Goal: Book appointment/travel/reservation

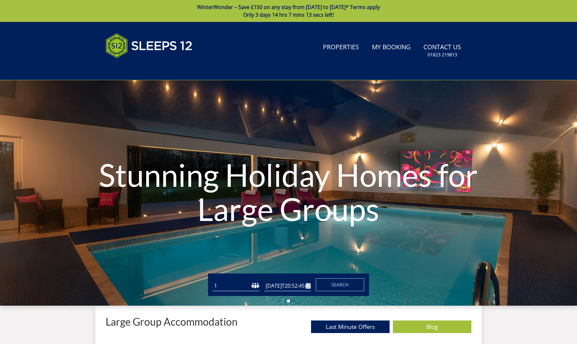
type input "[DATE]"
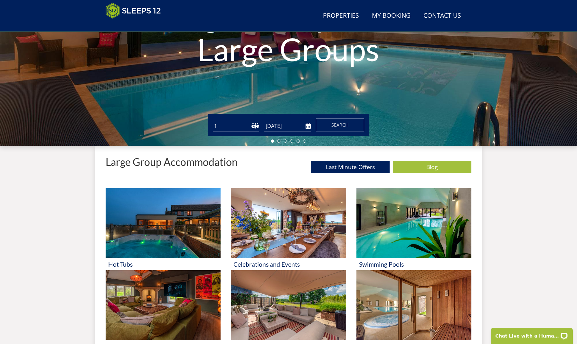
select select "12"
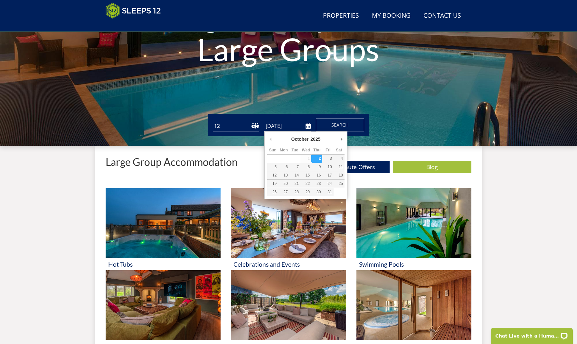
click at [309, 126] on input "02/10/2025" at bounding box center [287, 126] width 46 height 11
type input "[DATE]"
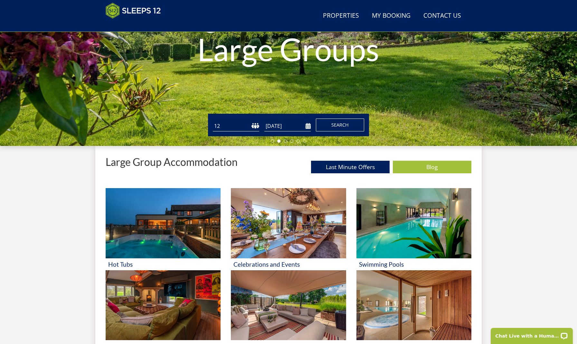
click at [333, 128] on span "Search" at bounding box center [339, 125] width 17 height 6
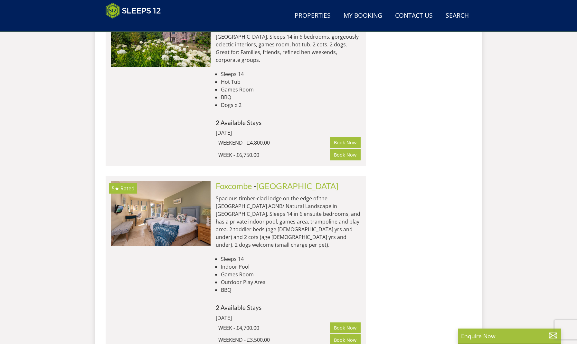
scroll to position [3604, 0]
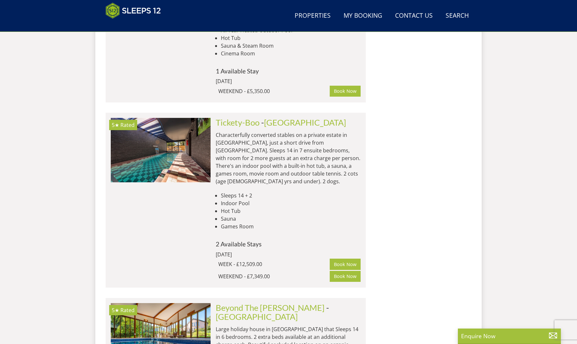
scroll to position [4412, 0]
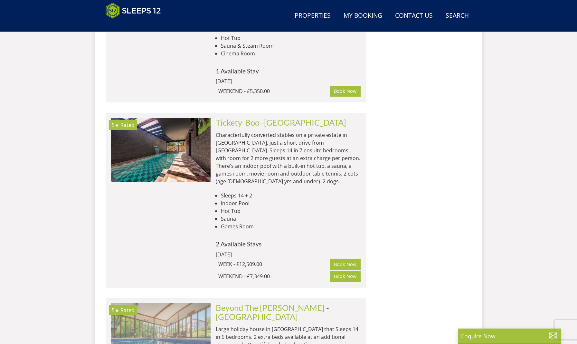
click at [189, 303] on img at bounding box center [161, 335] width 100 height 64
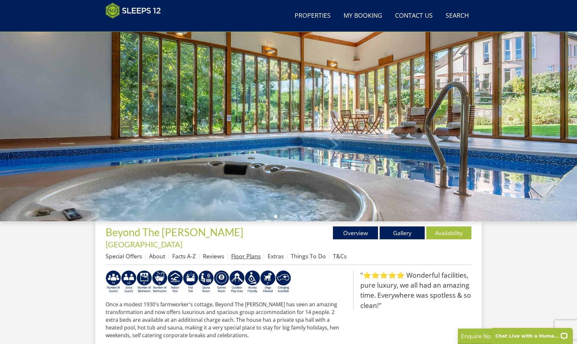
click at [255, 252] on link "Floor Plans" at bounding box center [245, 256] width 29 height 8
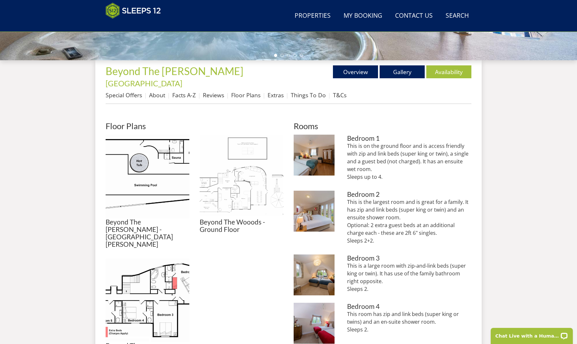
scroll to position [232, 0]
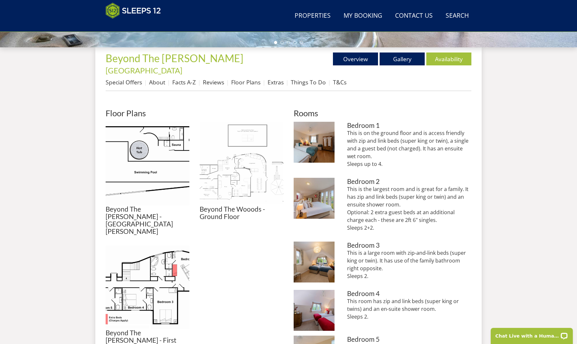
click at [237, 185] on img at bounding box center [242, 164] width 84 height 84
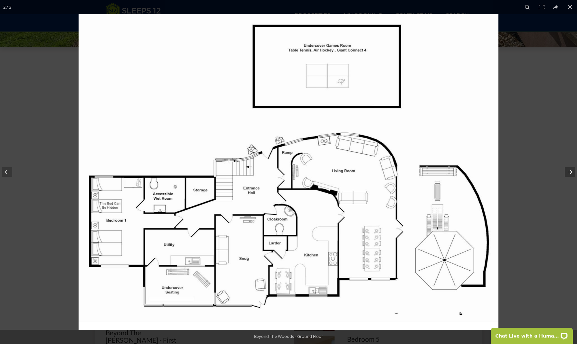
click at [570, 172] on button at bounding box center [566, 172] width 23 height 32
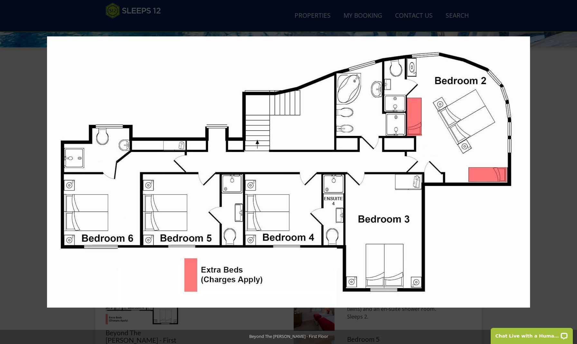
scroll to position [236, 0]
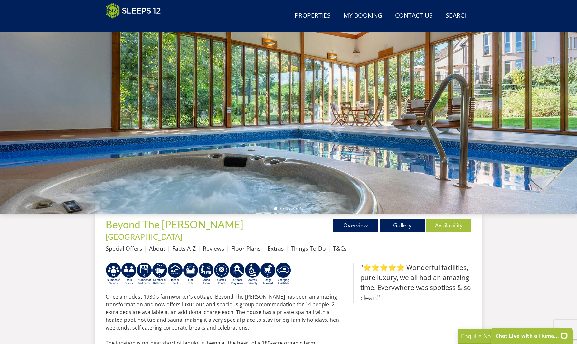
scroll to position [65, 0]
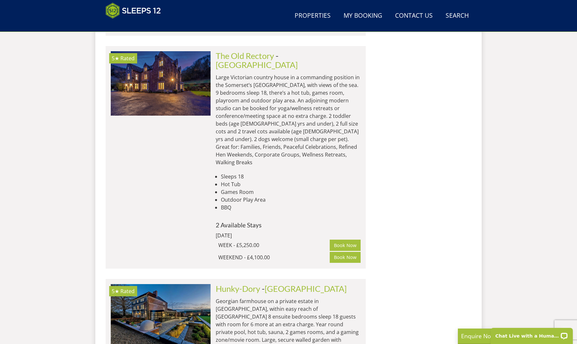
scroll to position [7286, 0]
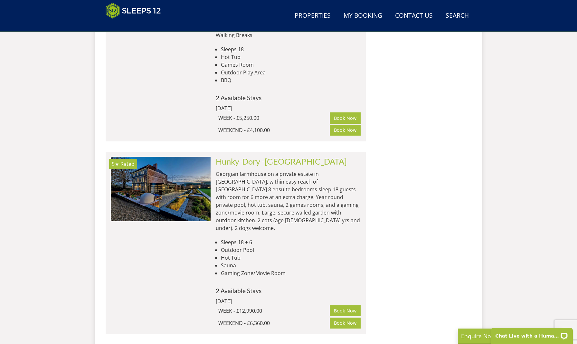
scroll to position [7397, 0]
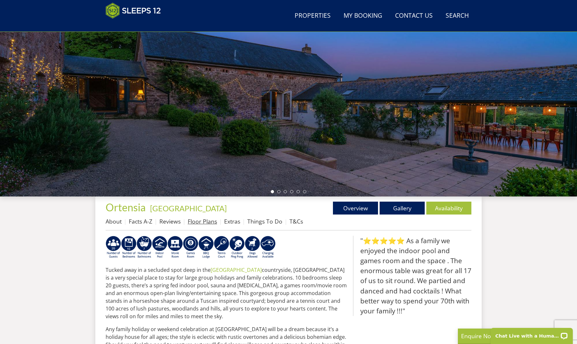
click at [200, 222] on link "Floor Plans" at bounding box center [202, 221] width 29 height 8
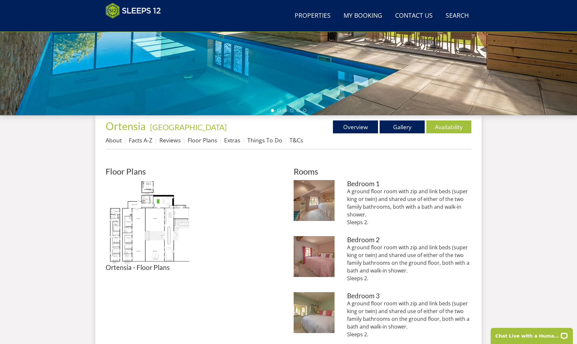
scroll to position [184, 0]
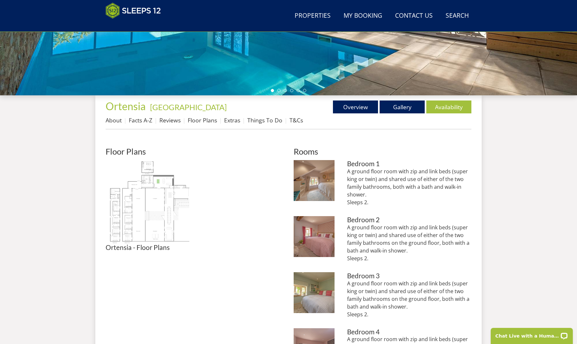
click at [157, 219] on img at bounding box center [148, 202] width 84 height 84
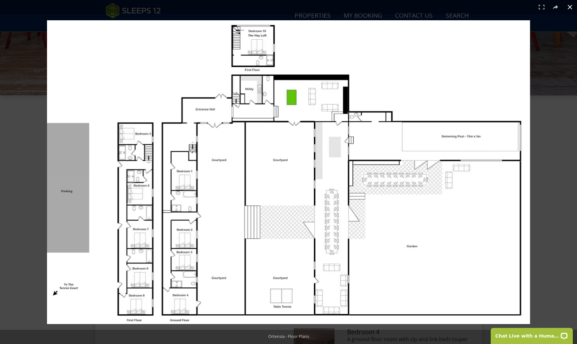
click at [571, 6] on button at bounding box center [570, 7] width 14 height 14
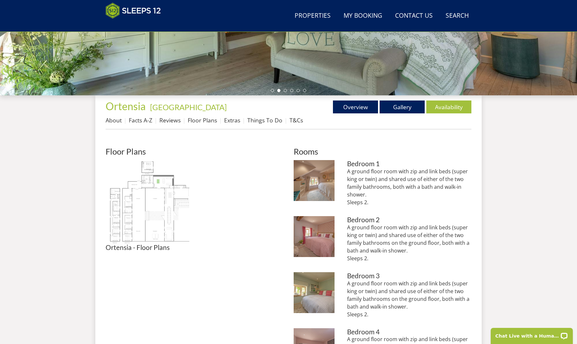
click at [159, 221] on img at bounding box center [148, 202] width 84 height 84
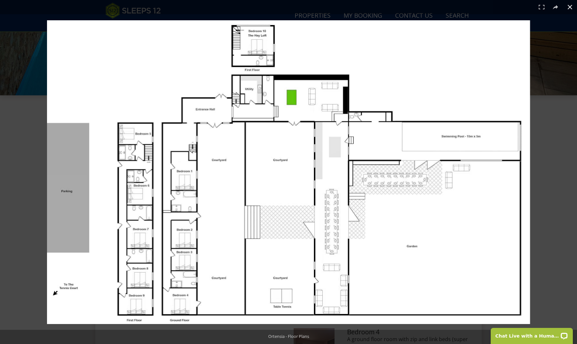
click at [570, 6] on button at bounding box center [570, 7] width 14 height 14
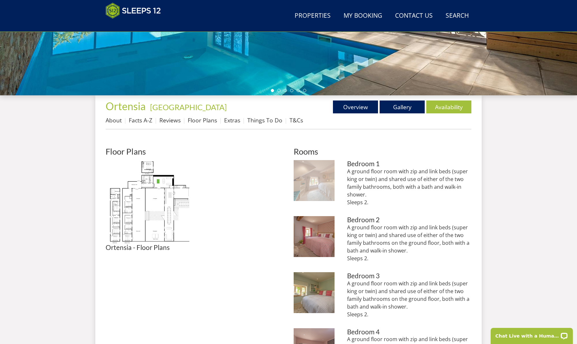
click at [323, 184] on img at bounding box center [314, 180] width 41 height 41
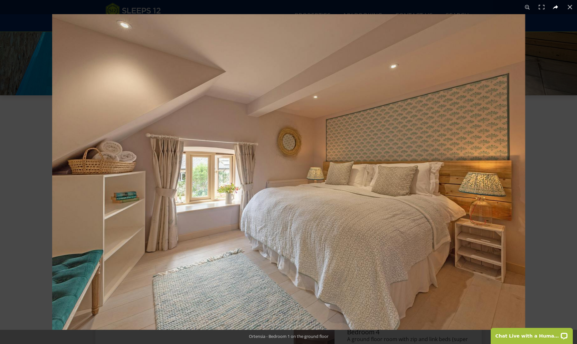
click at [556, 6] on button at bounding box center [556, 7] width 14 height 14
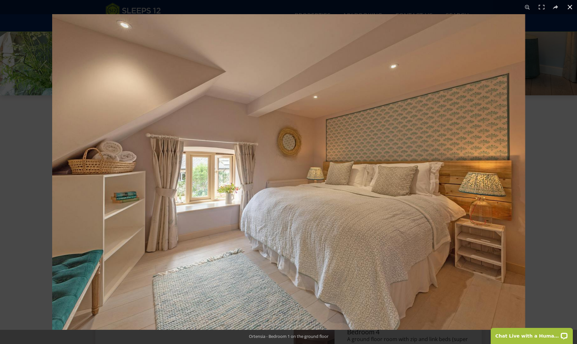
click at [570, 6] on button at bounding box center [570, 7] width 14 height 14
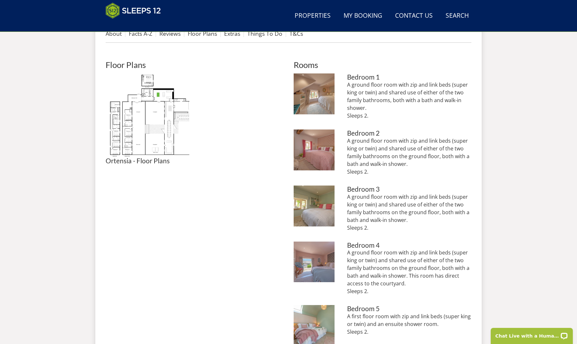
scroll to position [271, 0]
click at [144, 124] on img at bounding box center [148, 115] width 84 height 84
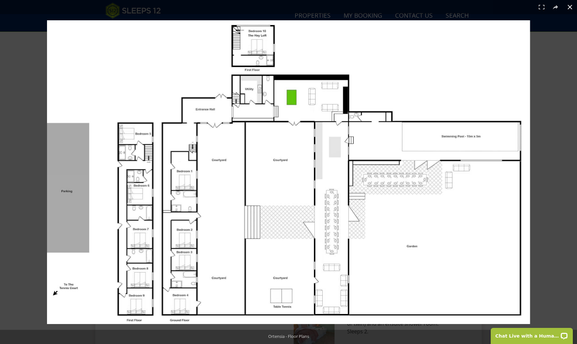
click at [569, 6] on button at bounding box center [570, 7] width 14 height 14
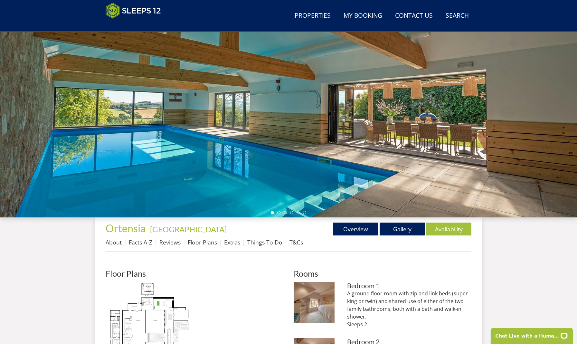
scroll to position [69, 0]
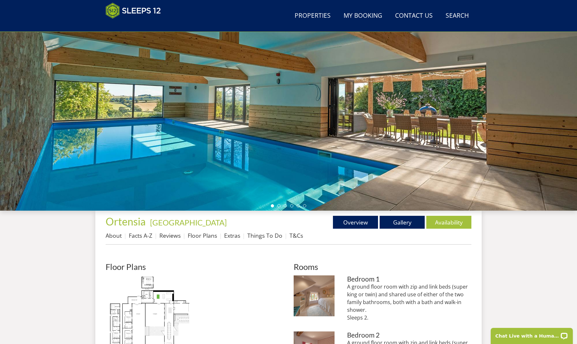
click at [258, 195] on div at bounding box center [288, 98] width 577 height 226
click at [404, 223] on link "Gallery" at bounding box center [402, 222] width 45 height 13
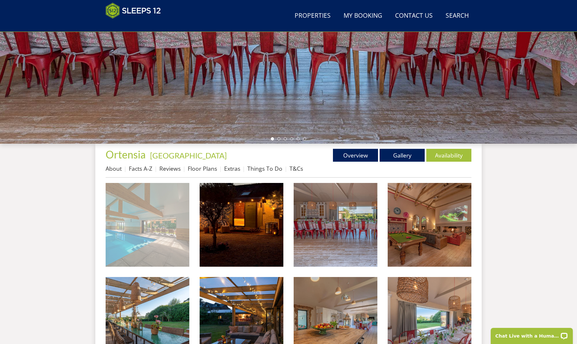
click at [149, 213] on img at bounding box center [148, 225] width 84 height 84
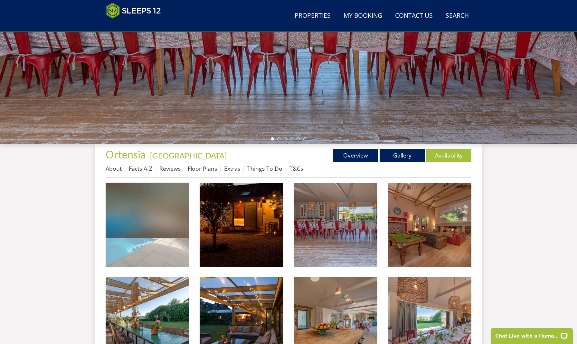
click at [149, 213] on img at bounding box center [147, 211] width 83 height 56
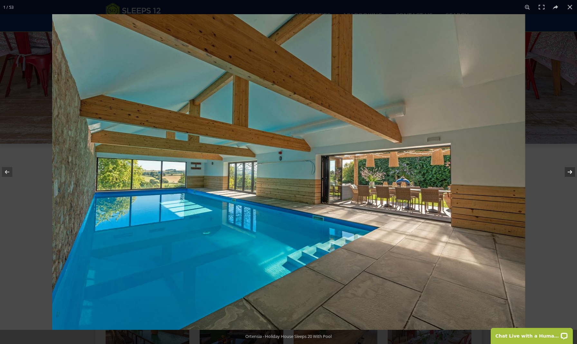
click at [570, 170] on button at bounding box center [566, 172] width 23 height 32
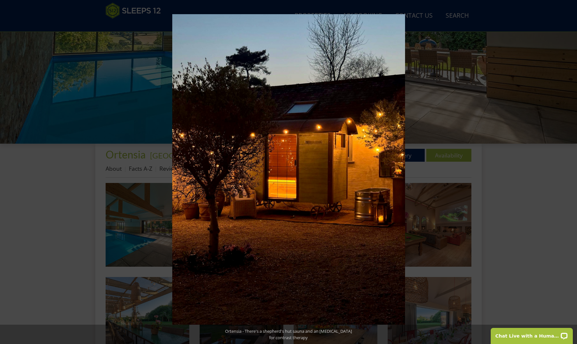
click at [570, 170] on button at bounding box center [566, 172] width 23 height 32
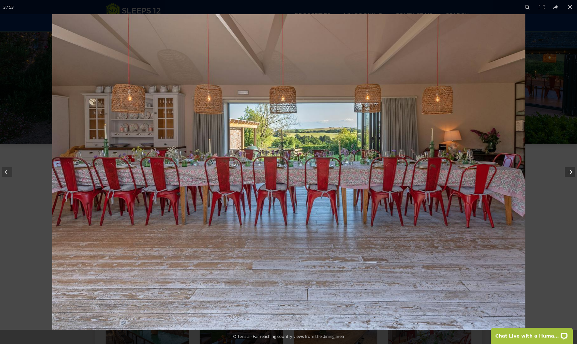
click at [568, 172] on button at bounding box center [566, 172] width 23 height 32
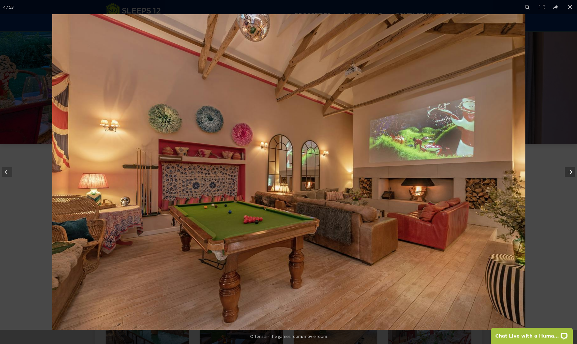
click at [570, 171] on button at bounding box center [566, 172] width 23 height 32
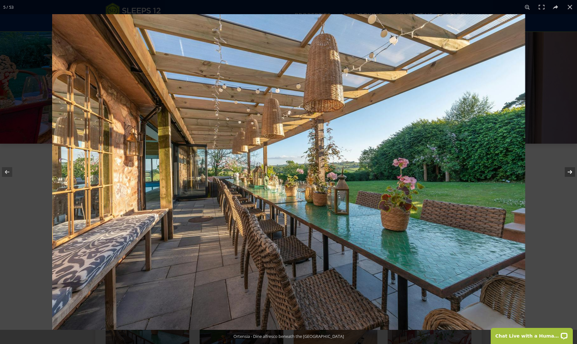
click at [570, 171] on button at bounding box center [566, 172] width 23 height 32
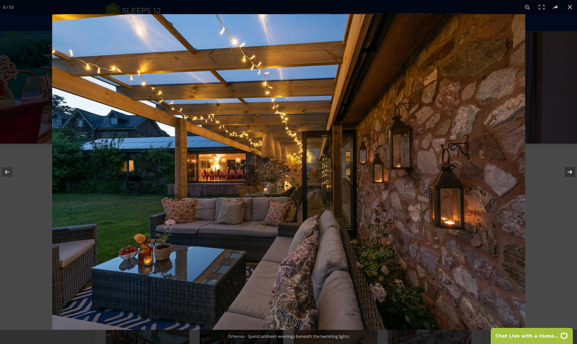
click at [570, 171] on button at bounding box center [566, 172] width 23 height 32
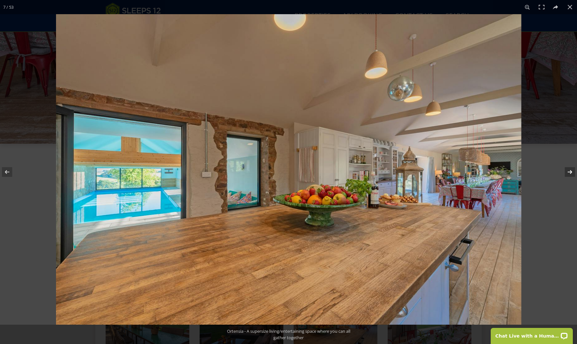
click at [570, 172] on button at bounding box center [566, 172] width 23 height 32
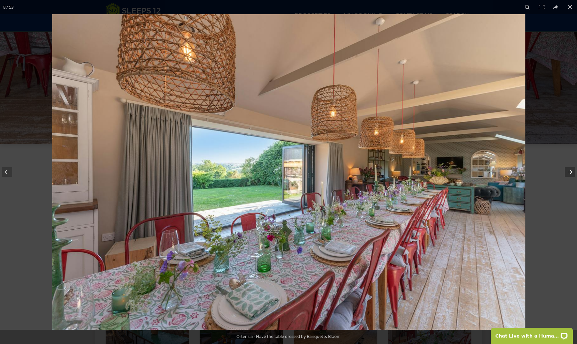
click at [570, 172] on button at bounding box center [566, 172] width 23 height 32
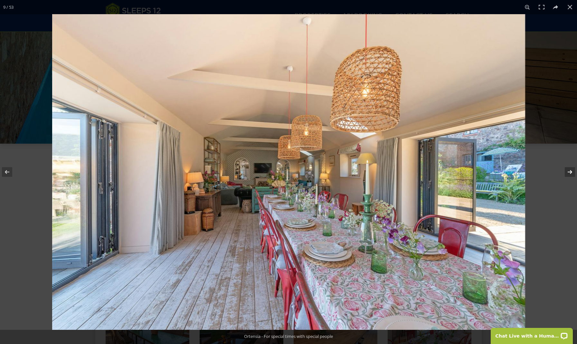
click at [569, 171] on button at bounding box center [566, 172] width 23 height 32
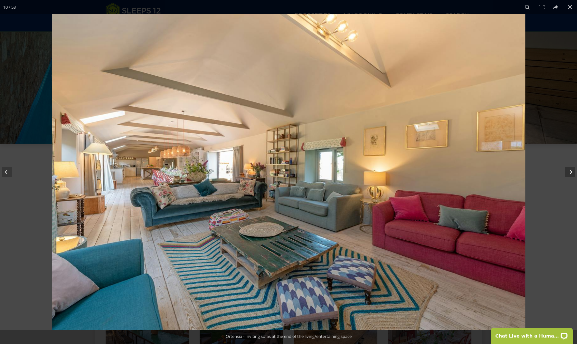
click at [571, 171] on button at bounding box center [566, 172] width 23 height 32
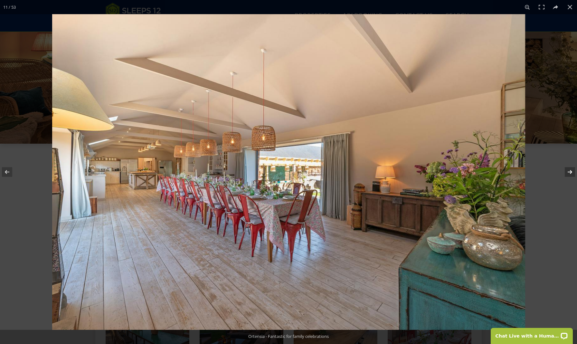
click at [571, 171] on button at bounding box center [566, 172] width 23 height 32
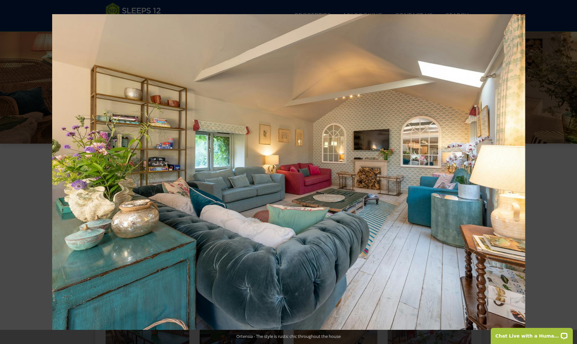
click at [571, 171] on button at bounding box center [566, 172] width 23 height 32
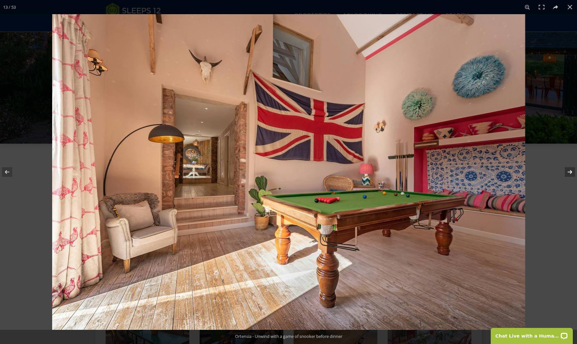
click at [570, 172] on button at bounding box center [566, 172] width 23 height 32
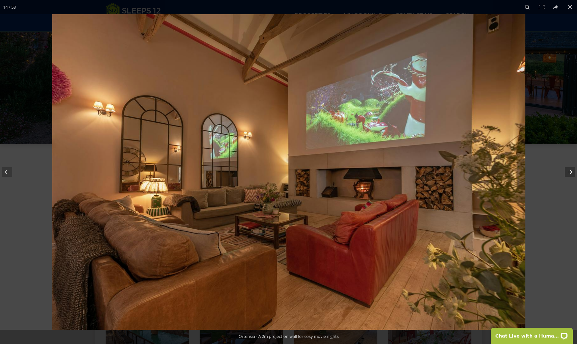
click at [570, 171] on button at bounding box center [566, 172] width 23 height 32
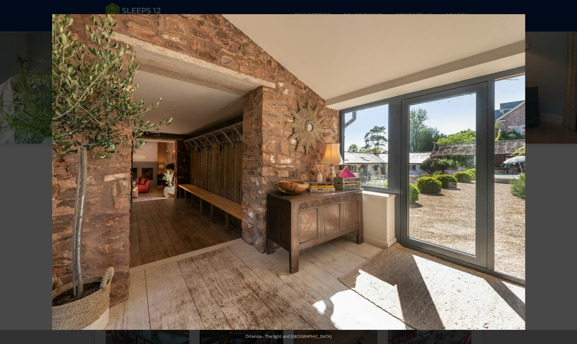
click at [570, 171] on button at bounding box center [566, 172] width 23 height 32
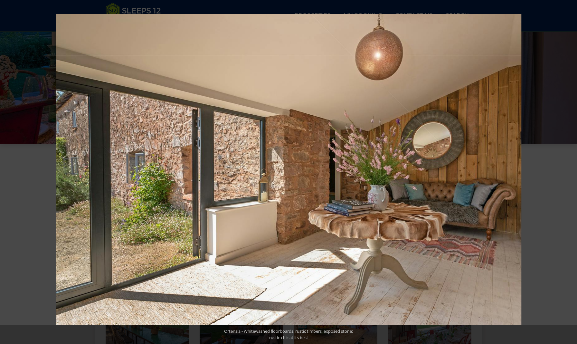
click at [570, 171] on button at bounding box center [566, 172] width 23 height 32
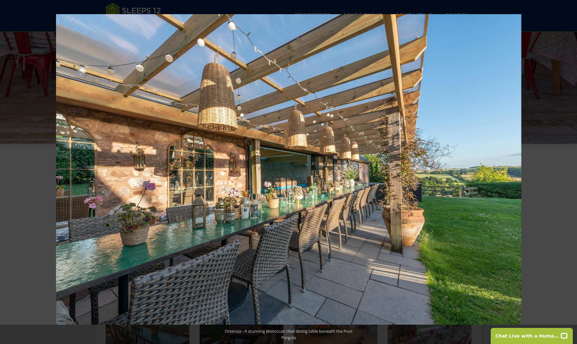
click at [570, 171] on button at bounding box center [566, 172] width 23 height 32
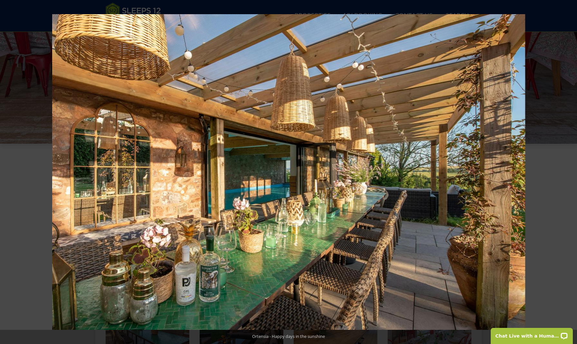
click at [570, 171] on button at bounding box center [566, 172] width 23 height 32
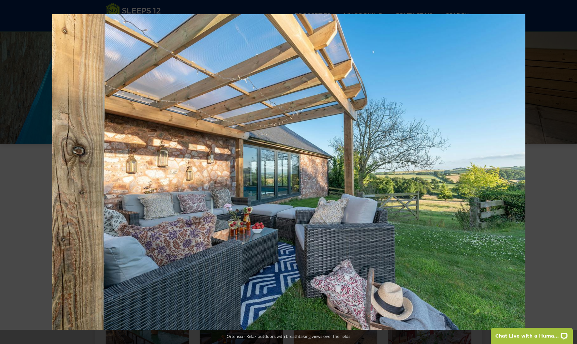
click at [570, 171] on button at bounding box center [566, 172] width 23 height 32
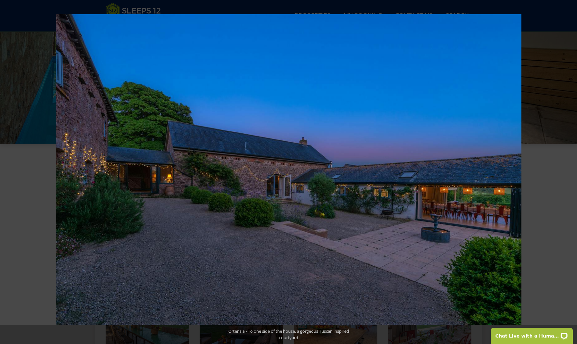
click at [570, 171] on button at bounding box center [566, 172] width 23 height 32
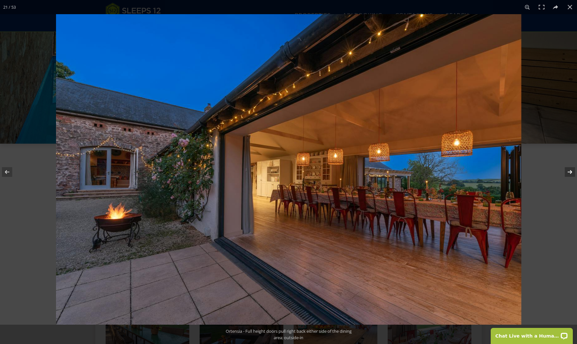
click at [569, 172] on button at bounding box center [566, 172] width 23 height 32
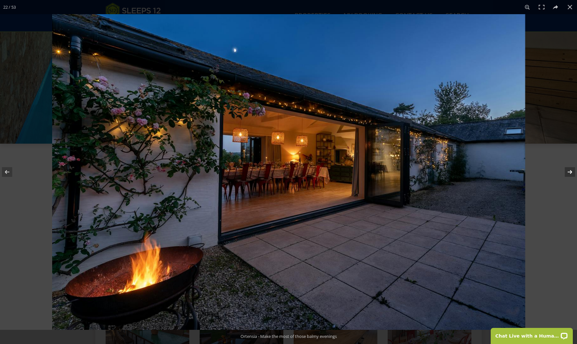
click at [569, 172] on button at bounding box center [566, 172] width 23 height 32
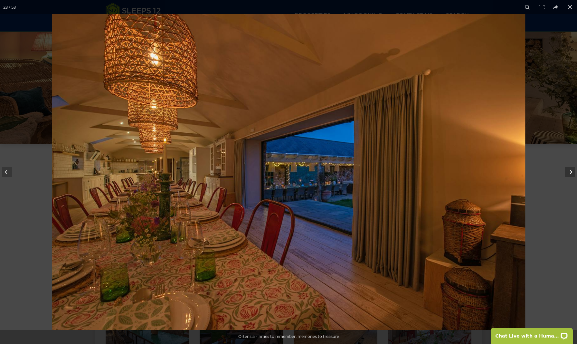
click at [571, 171] on button at bounding box center [566, 172] width 23 height 32
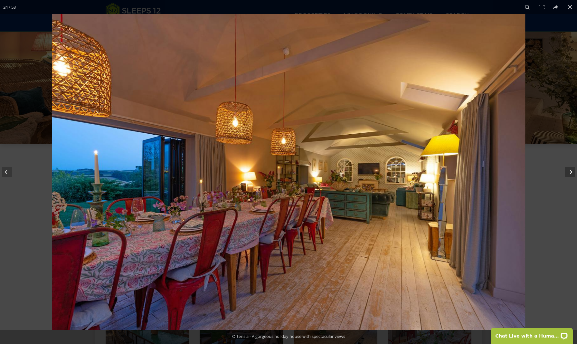
click at [571, 171] on button at bounding box center [566, 172] width 23 height 32
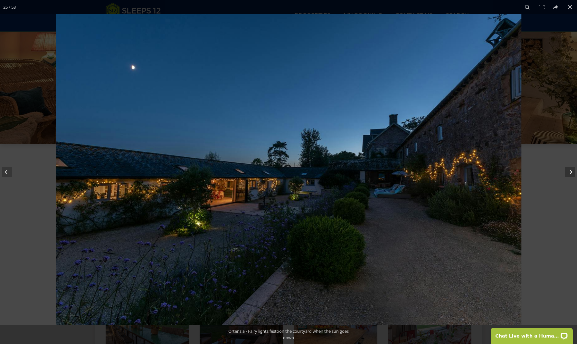
click at [571, 171] on button at bounding box center [566, 172] width 23 height 32
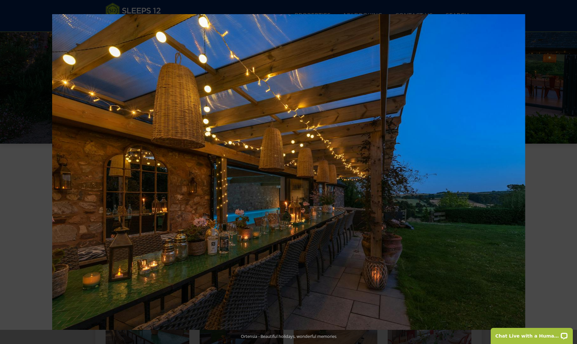
click at [571, 171] on button at bounding box center [566, 172] width 23 height 32
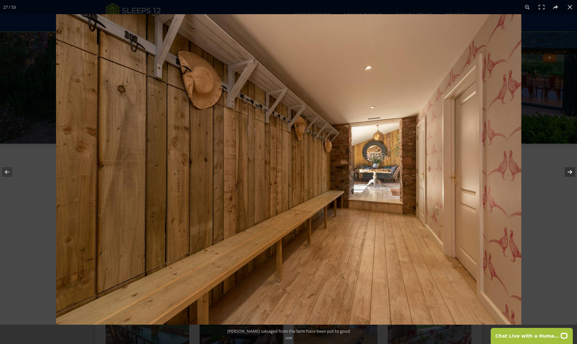
click at [571, 170] on button at bounding box center [566, 172] width 23 height 32
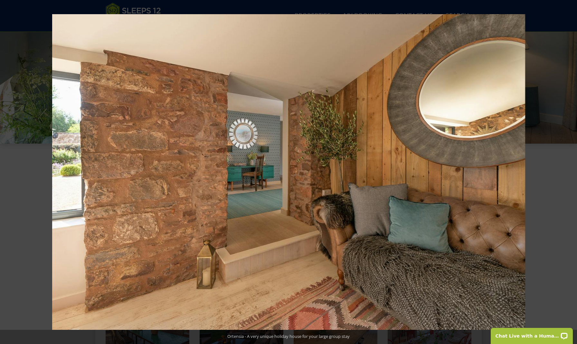
click at [571, 170] on button at bounding box center [566, 172] width 23 height 32
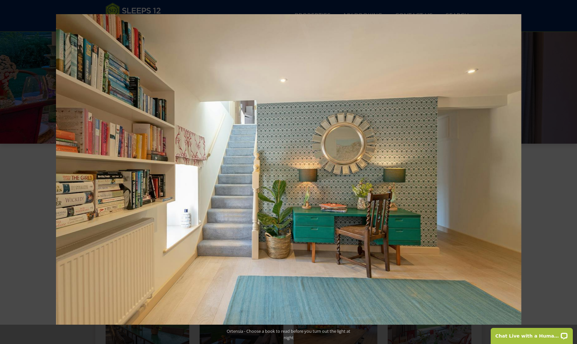
click at [571, 170] on button at bounding box center [566, 172] width 23 height 32
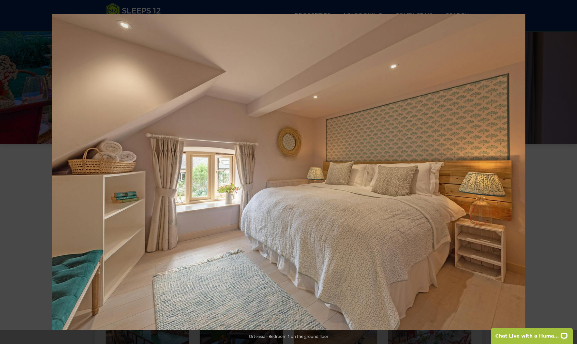
click at [571, 170] on button at bounding box center [566, 172] width 23 height 32
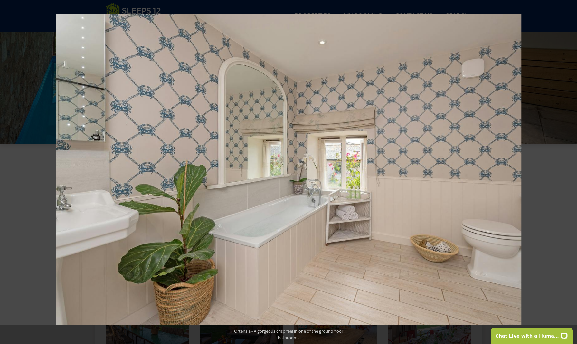
click at [570, 172] on button at bounding box center [566, 172] width 23 height 32
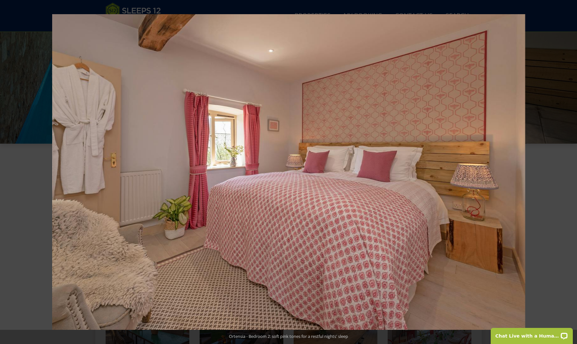
click at [570, 172] on button at bounding box center [566, 172] width 23 height 32
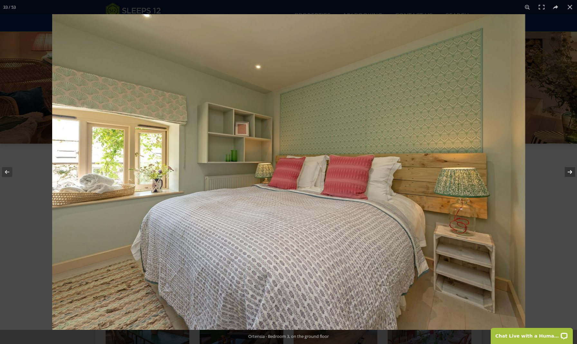
click at [571, 172] on button at bounding box center [566, 172] width 23 height 32
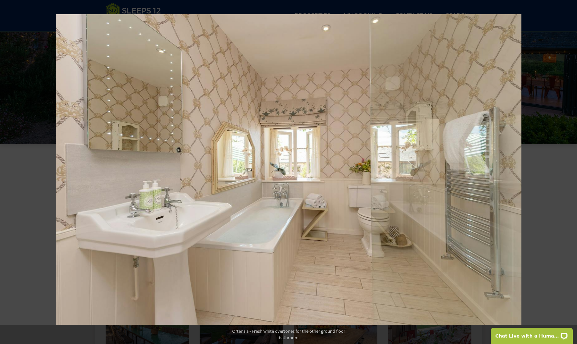
click at [571, 172] on button at bounding box center [566, 172] width 23 height 32
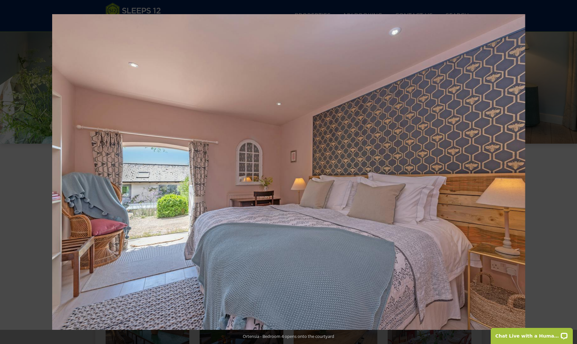
click at [571, 172] on button at bounding box center [566, 172] width 23 height 32
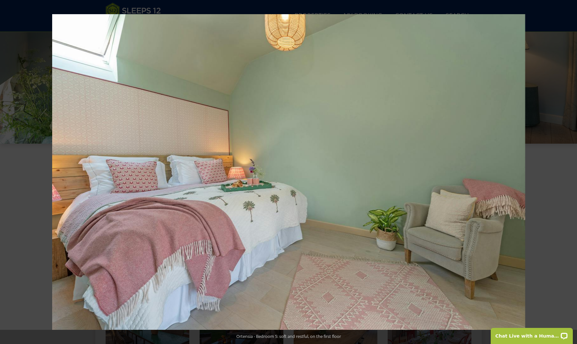
click at [571, 172] on button at bounding box center [566, 172] width 23 height 32
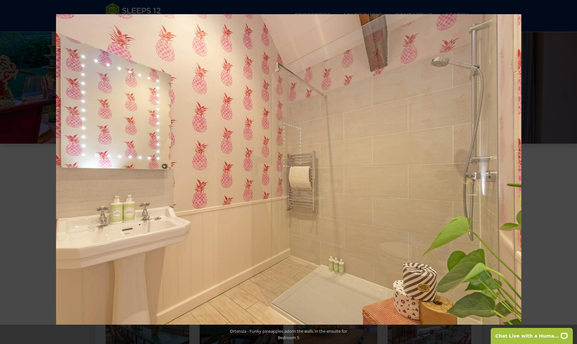
click at [571, 172] on button at bounding box center [566, 172] width 23 height 32
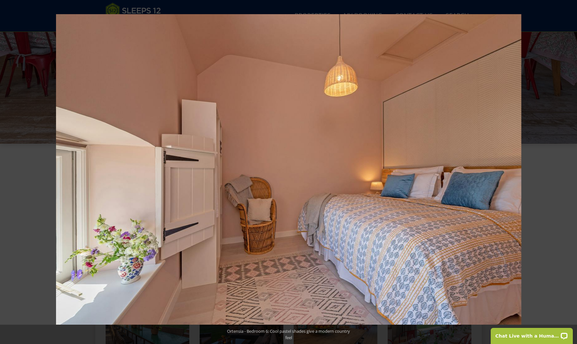
click at [571, 172] on button at bounding box center [566, 172] width 23 height 32
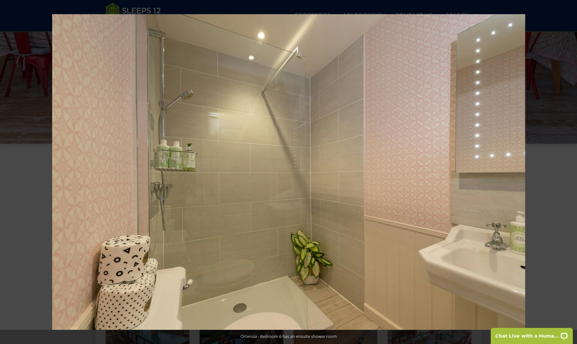
click at [571, 172] on button at bounding box center [566, 172] width 23 height 32
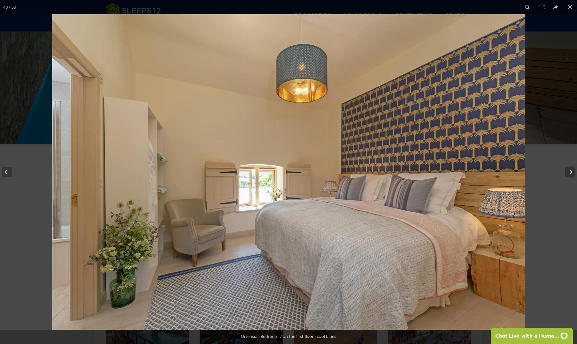
click at [568, 171] on button at bounding box center [566, 172] width 23 height 32
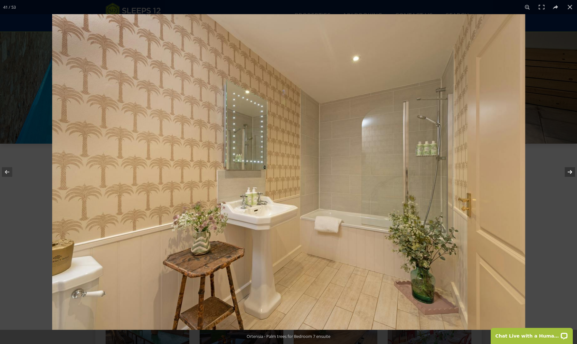
click at [568, 171] on button at bounding box center [566, 172] width 23 height 32
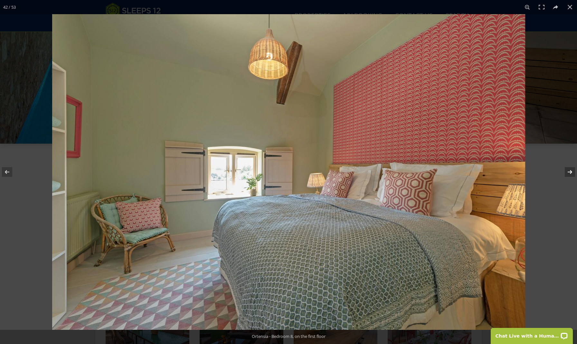
click at [568, 171] on button at bounding box center [566, 172] width 23 height 32
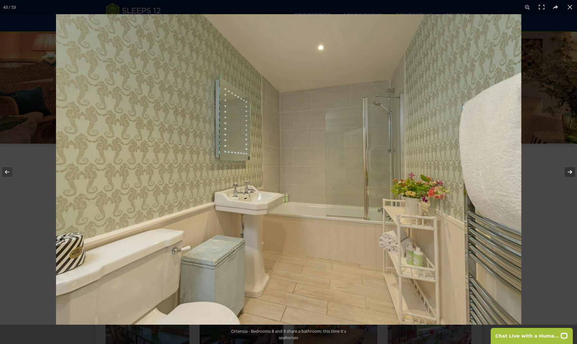
click at [568, 171] on button at bounding box center [566, 172] width 23 height 32
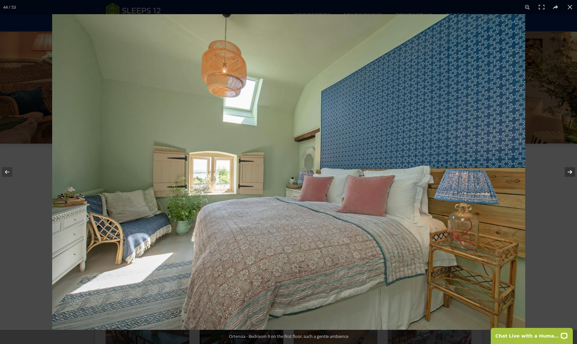
click at [568, 171] on button at bounding box center [566, 172] width 23 height 32
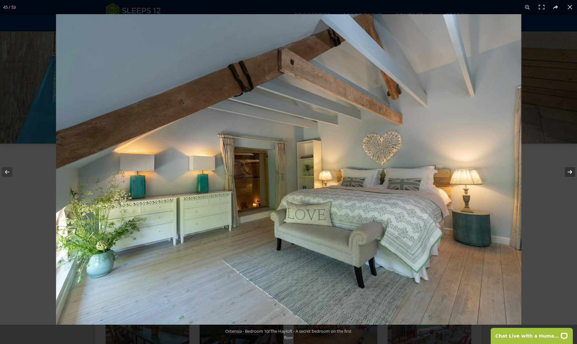
click at [570, 172] on button at bounding box center [566, 172] width 23 height 32
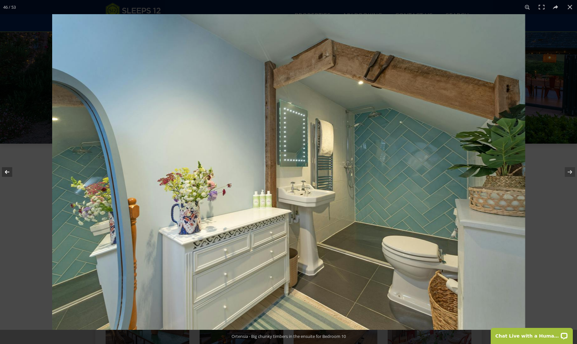
click at [9, 173] on button at bounding box center [11, 172] width 23 height 32
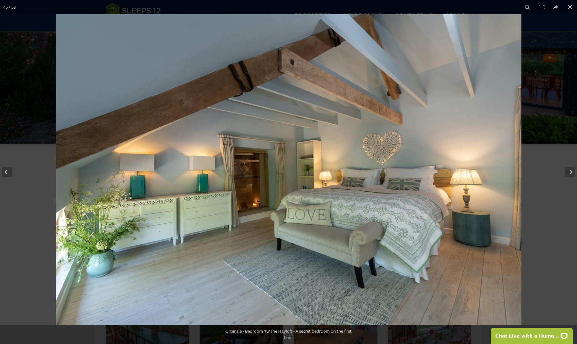
click at [253, 199] on img at bounding box center [289, 169] width 466 height 311
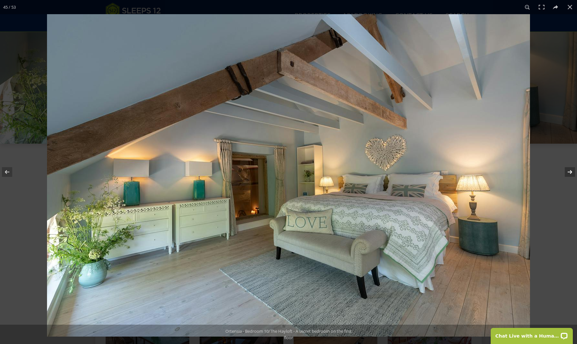
click at [570, 172] on button at bounding box center [566, 172] width 23 height 32
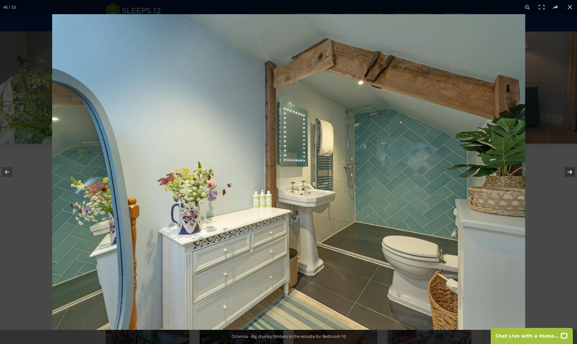
click at [570, 172] on button at bounding box center [566, 172] width 23 height 32
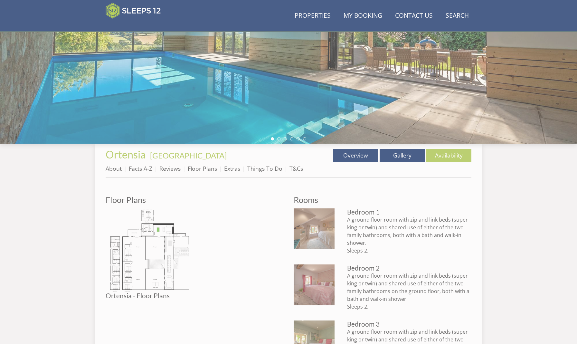
scroll to position [69, 0]
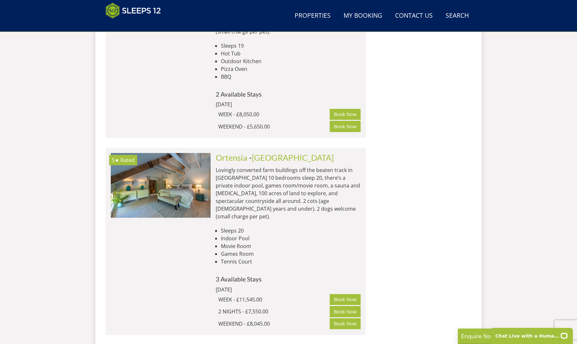
scroll to position [7781, 0]
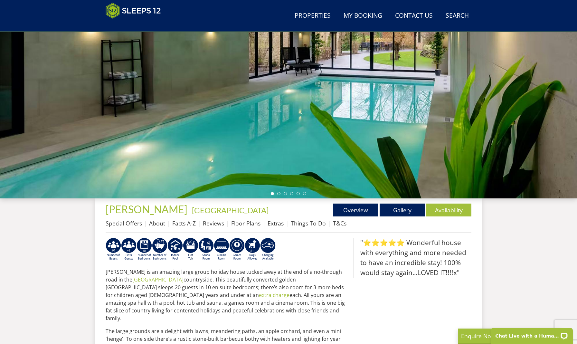
scroll to position [104, 0]
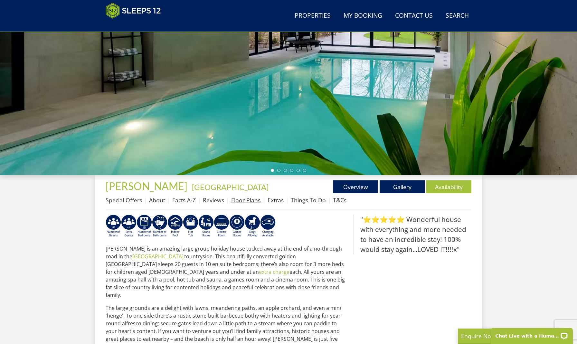
click at [249, 201] on link "Floor Plans" at bounding box center [245, 200] width 29 height 8
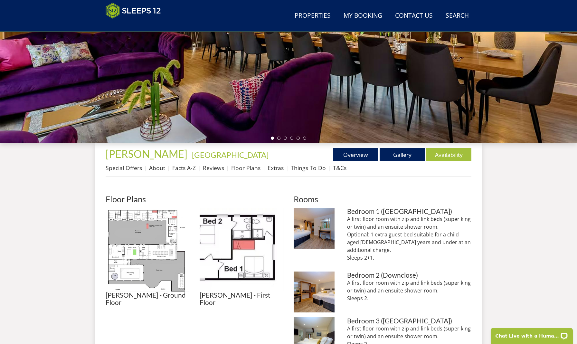
scroll to position [139, 0]
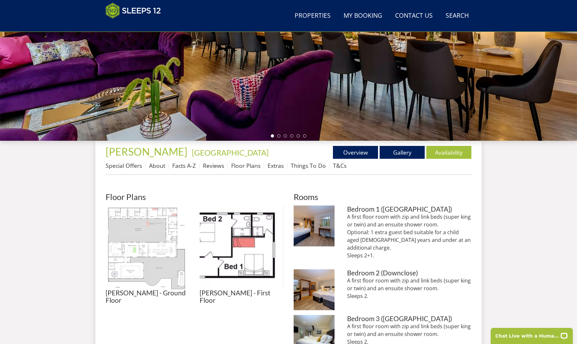
click at [158, 256] on img at bounding box center [148, 248] width 84 height 84
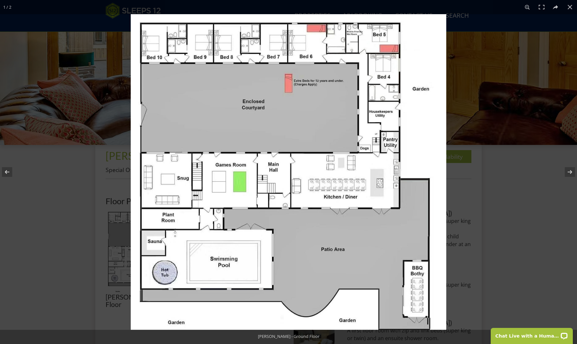
scroll to position [133, 0]
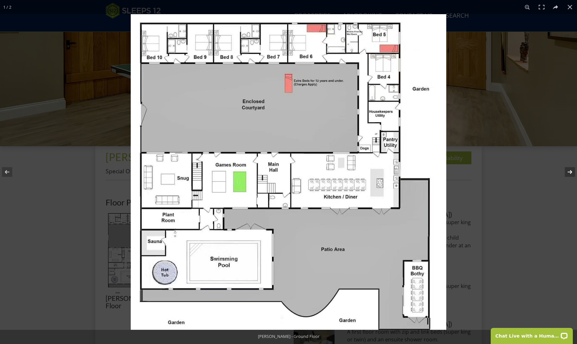
click at [570, 171] on button at bounding box center [566, 172] width 23 height 32
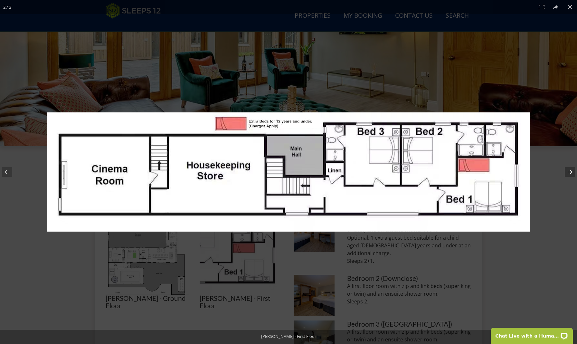
click at [570, 170] on button at bounding box center [566, 172] width 23 height 32
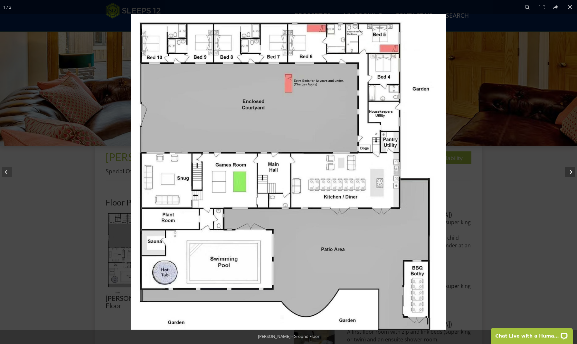
click at [570, 171] on button at bounding box center [566, 172] width 23 height 32
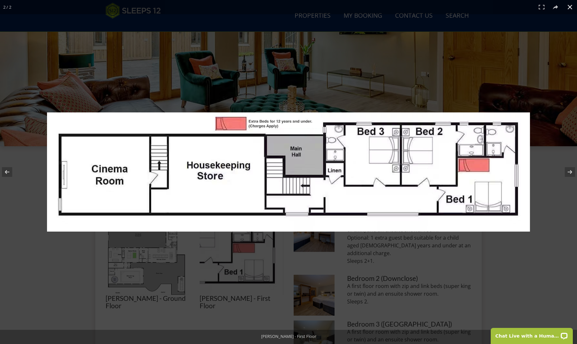
click at [570, 7] on button at bounding box center [570, 7] width 14 height 14
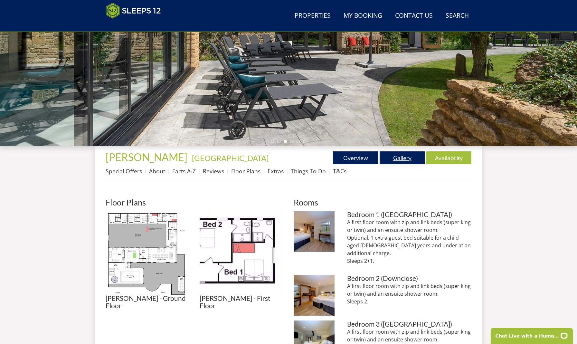
click at [407, 158] on link "Gallery" at bounding box center [402, 157] width 45 height 13
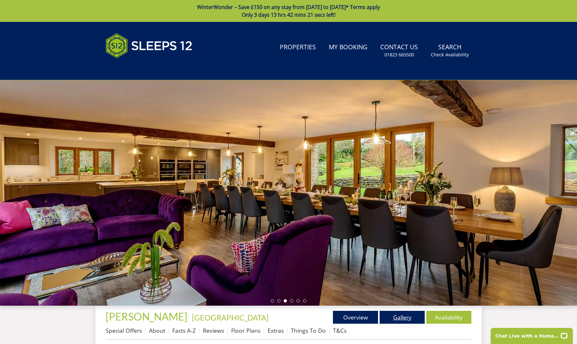
click at [404, 317] on link "Gallery" at bounding box center [402, 317] width 45 height 13
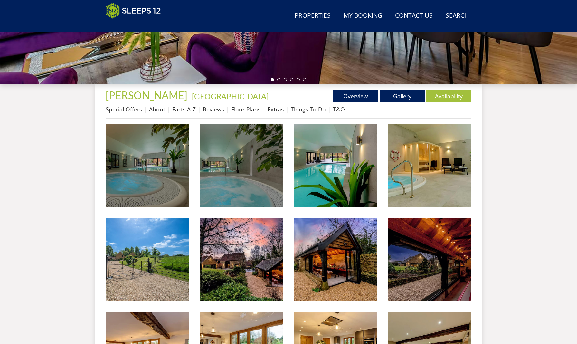
scroll to position [248, 0]
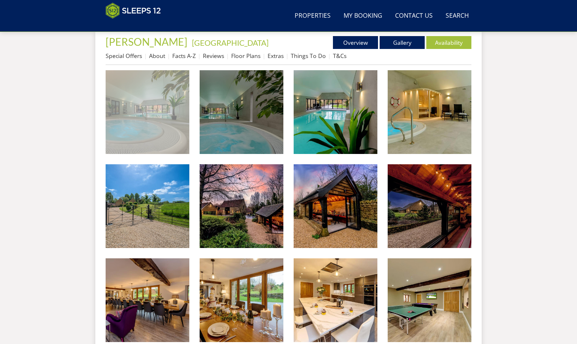
click at [162, 116] on img at bounding box center [148, 112] width 84 height 84
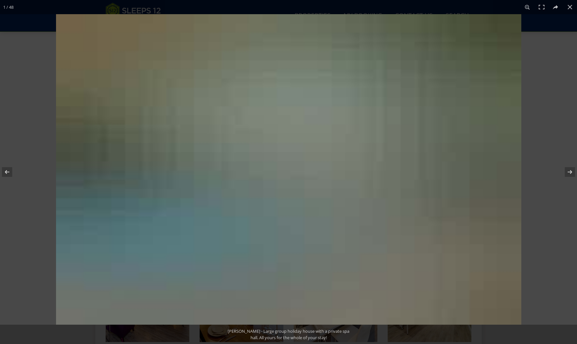
click at [162, 116] on img at bounding box center [289, 169] width 466 height 311
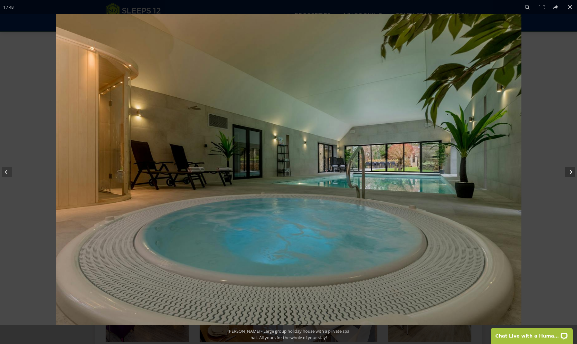
click at [571, 172] on button at bounding box center [566, 172] width 23 height 32
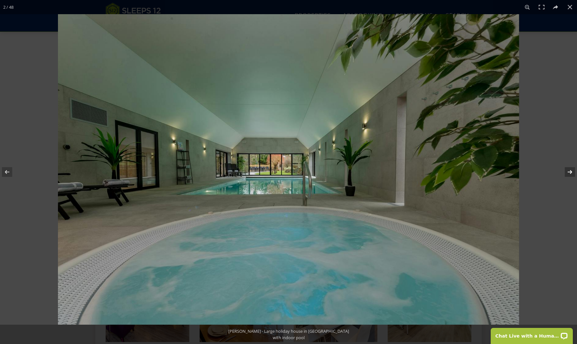
click at [569, 171] on button at bounding box center [566, 172] width 23 height 32
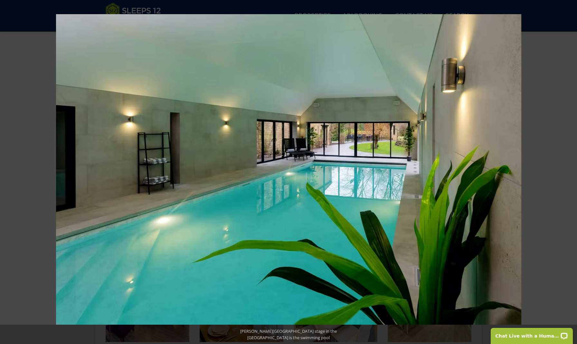
click at [569, 171] on button at bounding box center [566, 172] width 23 height 32
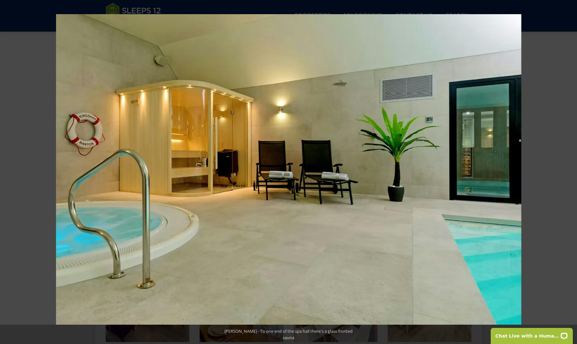
click at [569, 171] on button at bounding box center [566, 172] width 23 height 32
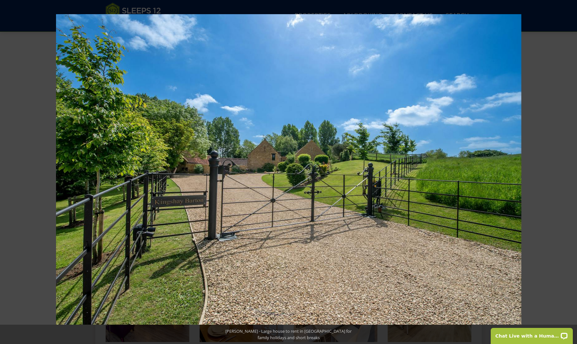
click at [569, 171] on button at bounding box center [566, 172] width 23 height 32
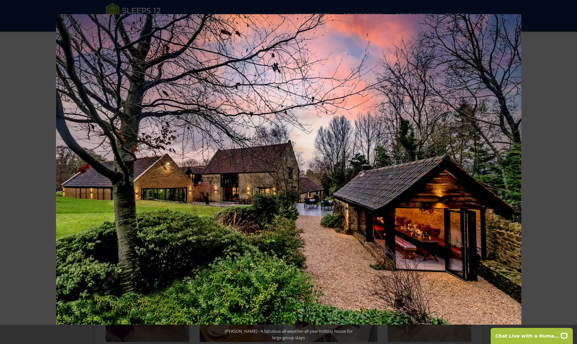
click at [569, 171] on button at bounding box center [566, 172] width 23 height 32
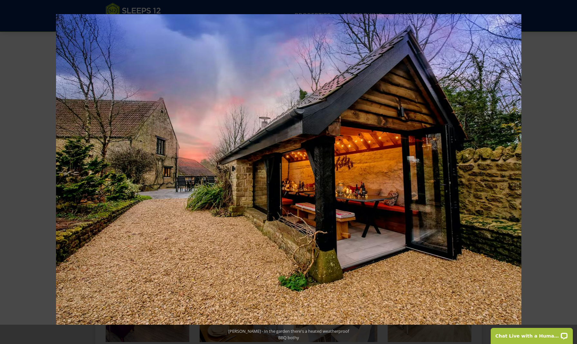
click at [569, 171] on button at bounding box center [566, 172] width 23 height 32
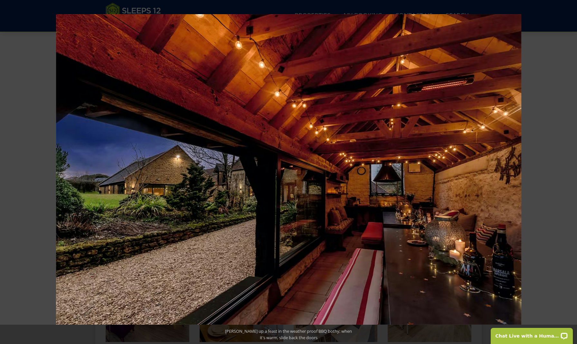
click at [569, 171] on button at bounding box center [566, 172] width 23 height 32
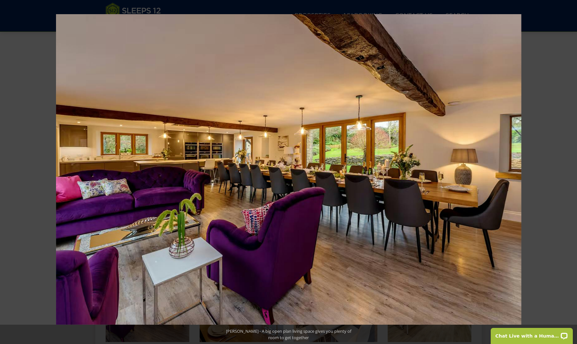
click at [569, 171] on button at bounding box center [566, 172] width 23 height 32
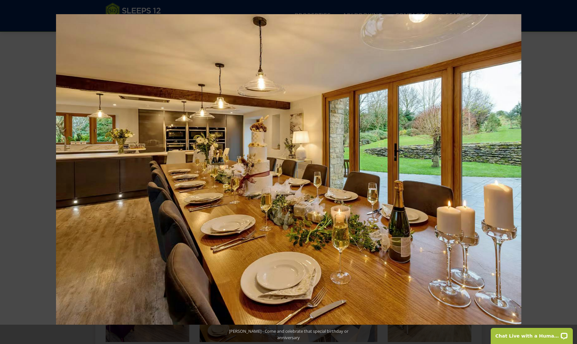
click at [569, 171] on button at bounding box center [566, 172] width 23 height 32
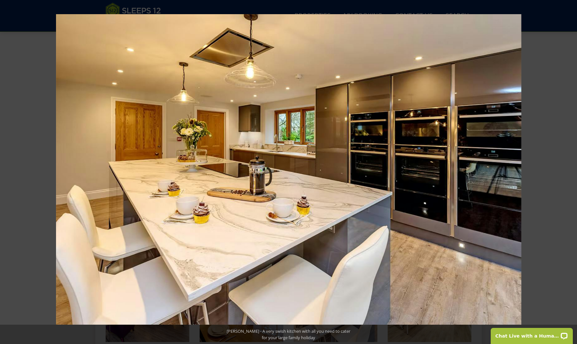
click at [569, 171] on button at bounding box center [566, 172] width 23 height 32
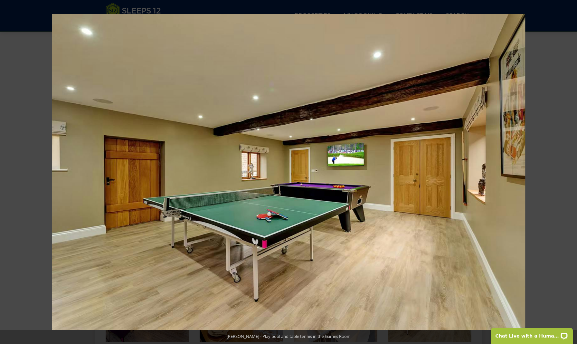
click at [569, 171] on button at bounding box center [566, 172] width 23 height 32
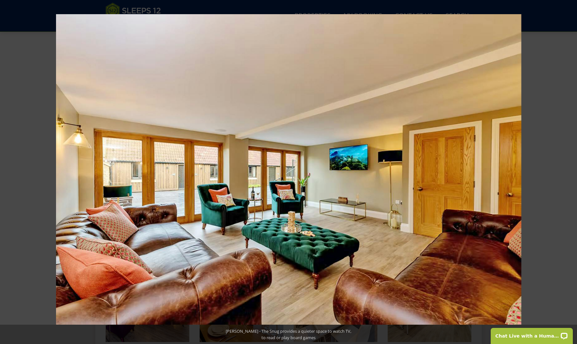
click at [569, 171] on button at bounding box center [566, 172] width 23 height 32
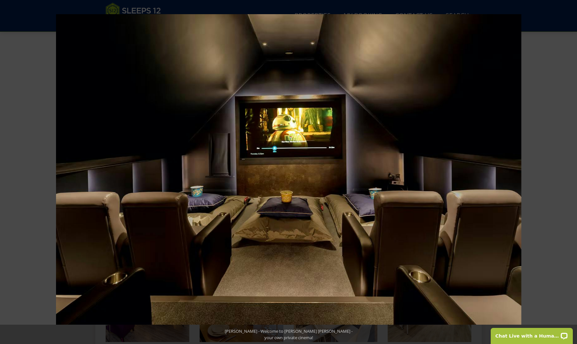
click at [569, 171] on button at bounding box center [566, 172] width 23 height 32
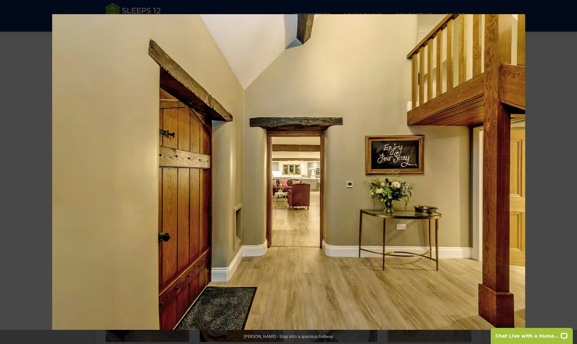
click at [569, 171] on button at bounding box center [566, 172] width 23 height 32
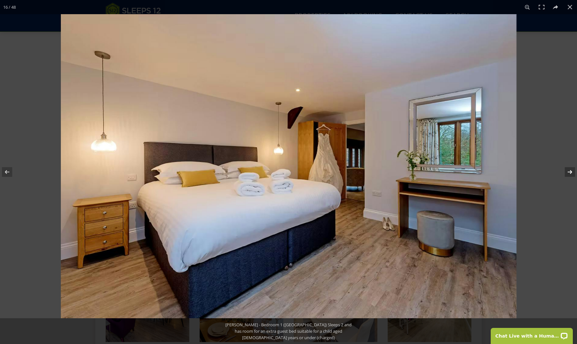
click at [570, 173] on button at bounding box center [566, 172] width 23 height 32
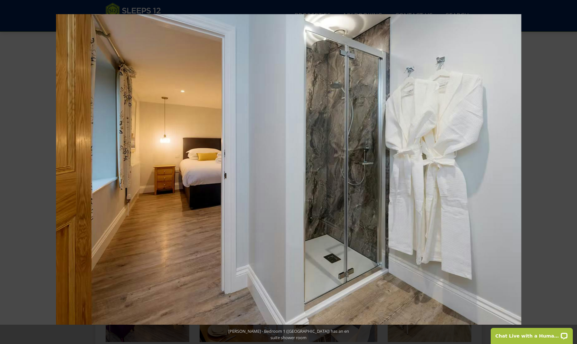
click at [570, 173] on button at bounding box center [566, 172] width 23 height 32
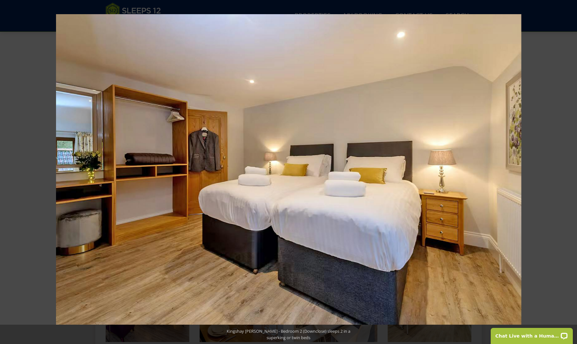
click at [570, 173] on button at bounding box center [566, 172] width 23 height 32
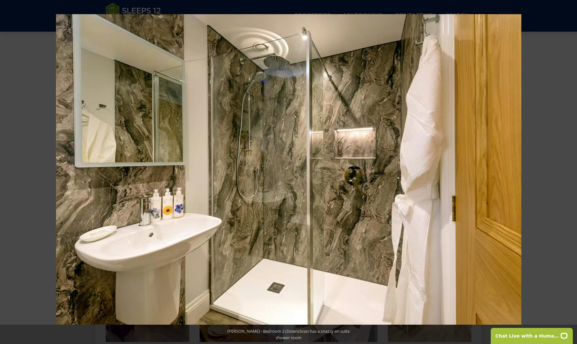
click at [570, 173] on button at bounding box center [566, 172] width 23 height 32
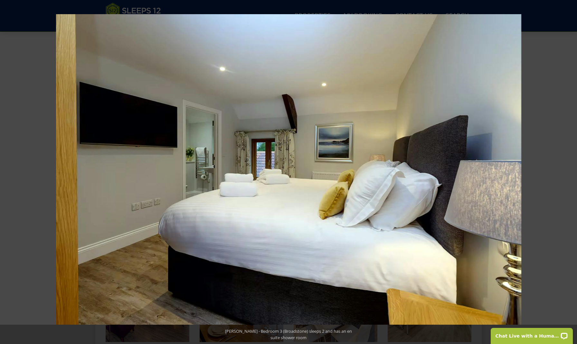
click at [570, 173] on button at bounding box center [566, 172] width 23 height 32
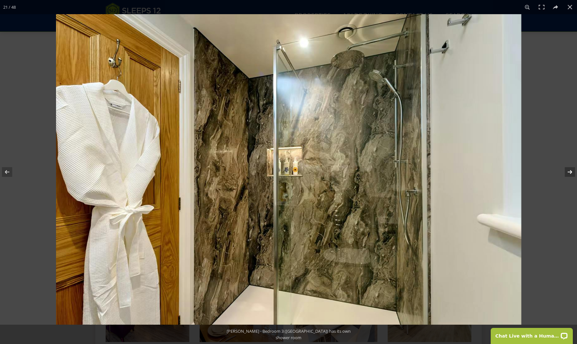
click at [570, 172] on button at bounding box center [566, 172] width 23 height 32
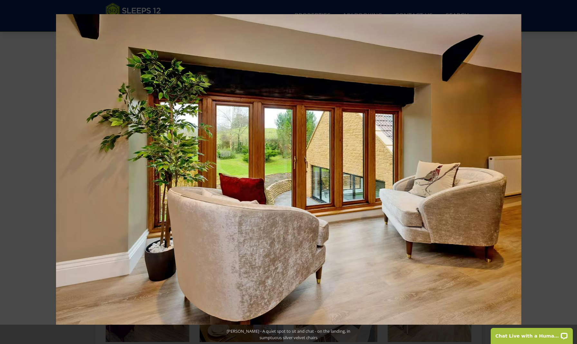
click at [569, 171] on button at bounding box center [566, 172] width 23 height 32
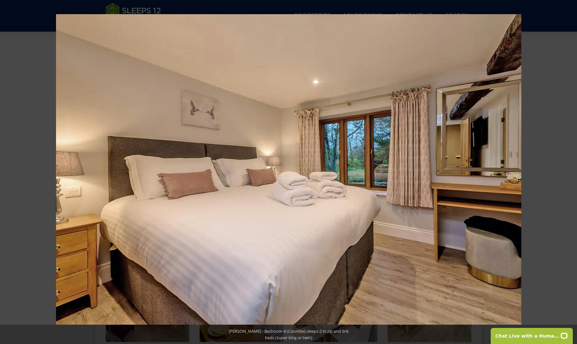
click at [569, 171] on button at bounding box center [566, 172] width 23 height 32
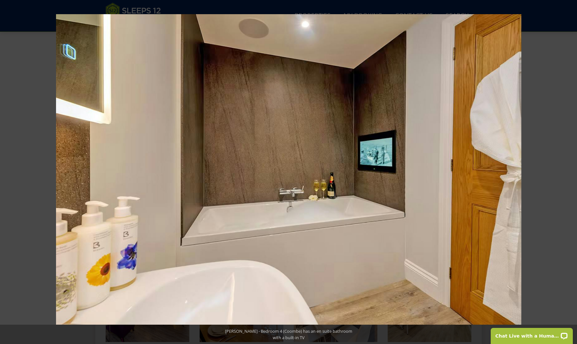
click at [569, 171] on button at bounding box center [566, 172] width 23 height 32
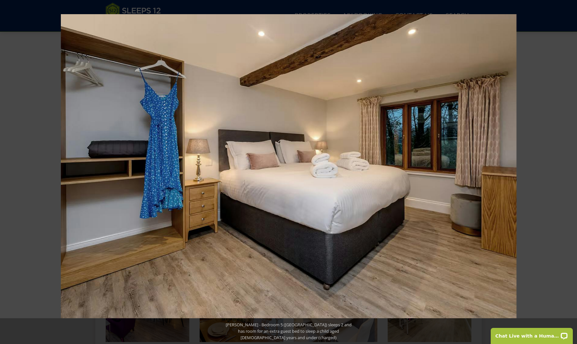
click at [569, 171] on button at bounding box center [566, 172] width 23 height 32
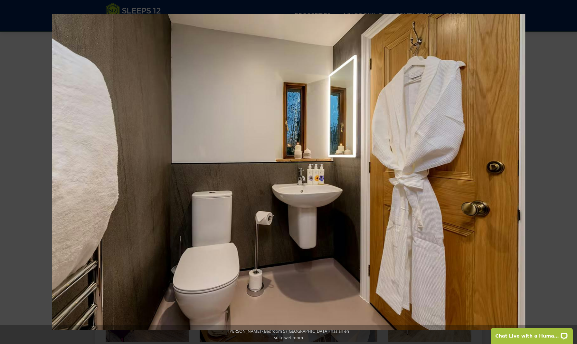
click at [569, 171] on button at bounding box center [566, 172] width 23 height 32
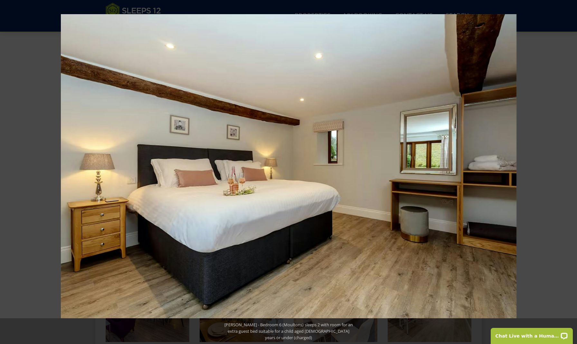
click at [569, 171] on button at bounding box center [566, 172] width 23 height 32
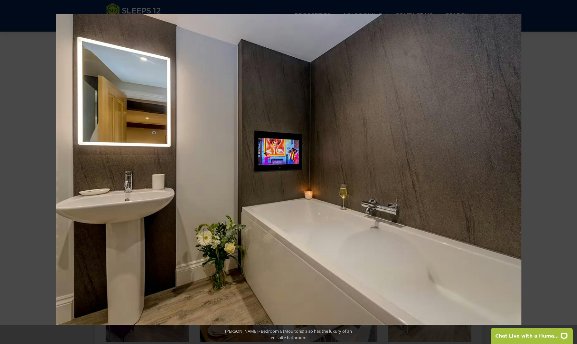
click at [569, 171] on button at bounding box center [566, 172] width 23 height 32
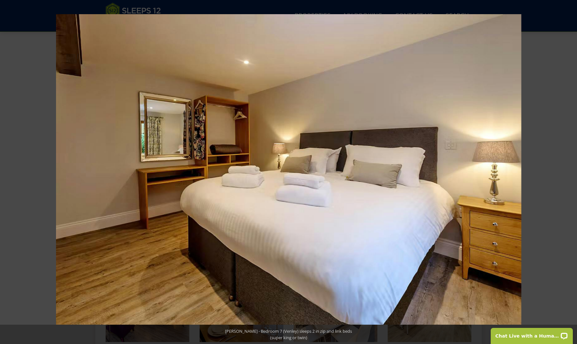
click at [569, 171] on button at bounding box center [566, 172] width 23 height 32
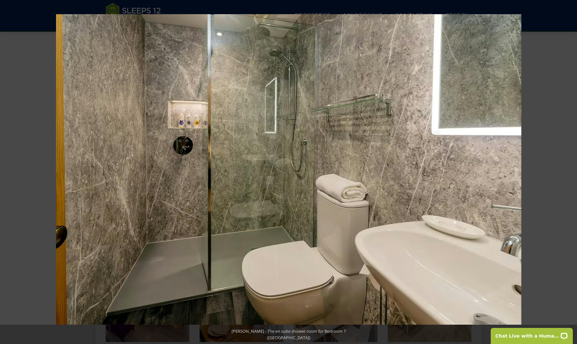
click at [569, 171] on button at bounding box center [566, 172] width 23 height 32
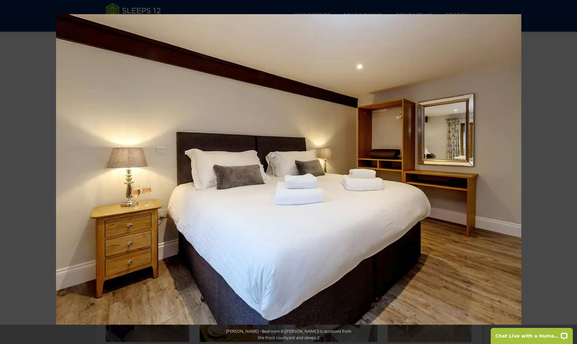
click at [569, 171] on button at bounding box center [566, 172] width 23 height 32
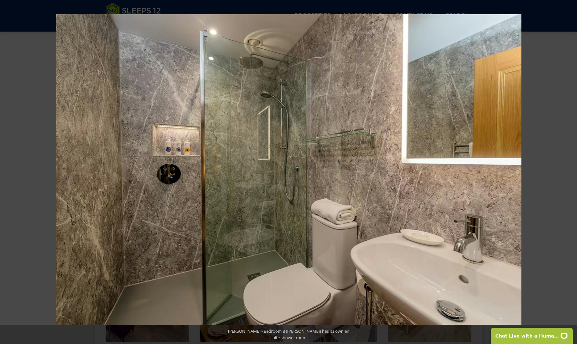
click at [569, 171] on button at bounding box center [566, 172] width 23 height 32
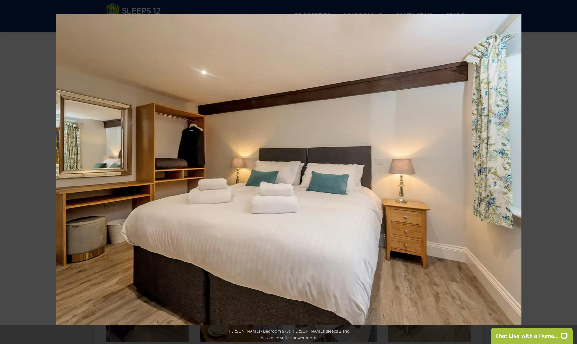
click at [569, 171] on button at bounding box center [566, 172] width 23 height 32
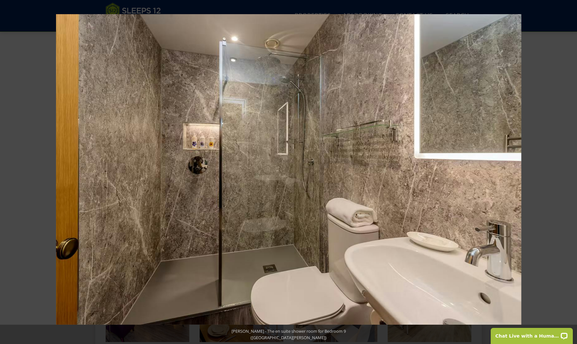
click at [569, 171] on button at bounding box center [566, 172] width 23 height 32
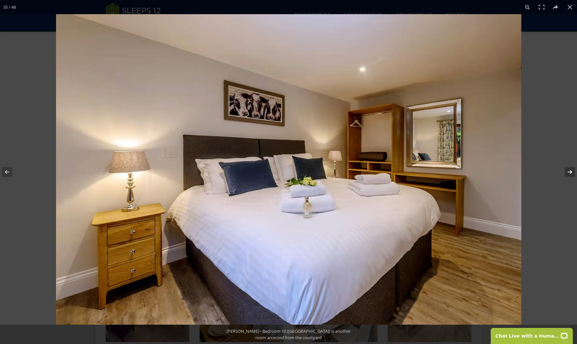
click at [569, 172] on button at bounding box center [566, 172] width 23 height 32
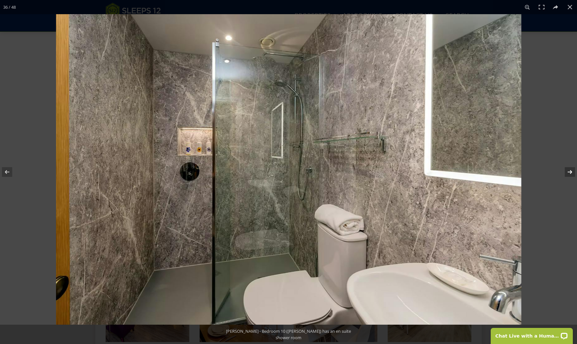
click at [569, 172] on button at bounding box center [566, 172] width 23 height 32
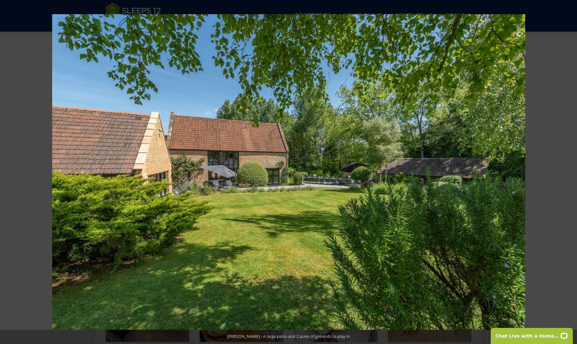
click at [569, 172] on button at bounding box center [566, 172] width 23 height 32
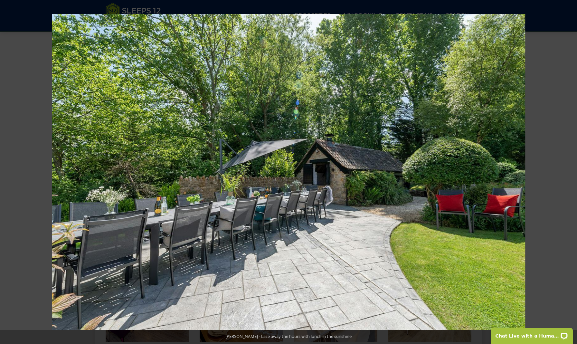
click at [569, 172] on button at bounding box center [566, 172] width 23 height 32
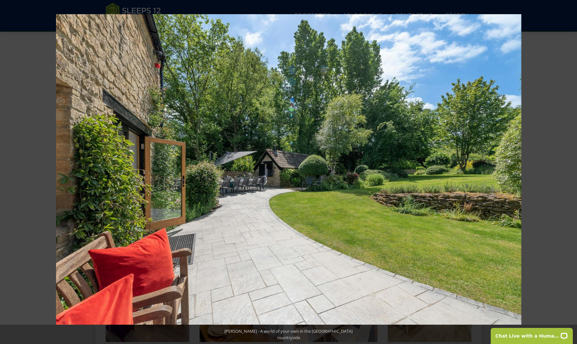
click at [569, 172] on button at bounding box center [566, 172] width 23 height 32
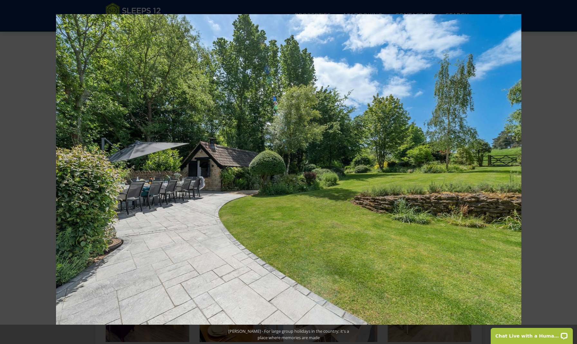
click at [568, 173] on button at bounding box center [566, 172] width 23 height 32
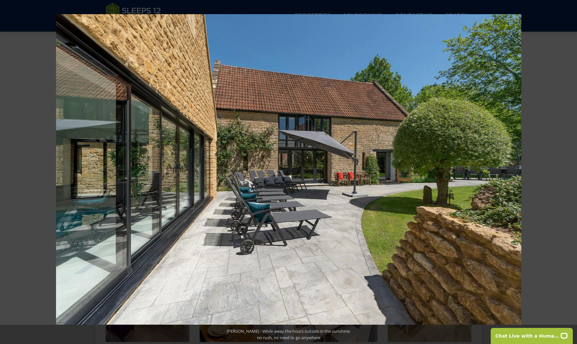
click at [568, 173] on button at bounding box center [566, 172] width 23 height 32
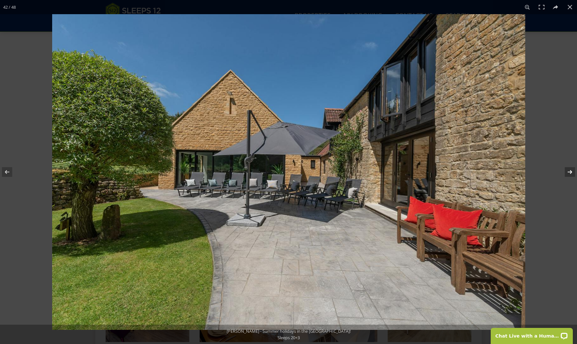
click at [568, 174] on button at bounding box center [566, 172] width 23 height 32
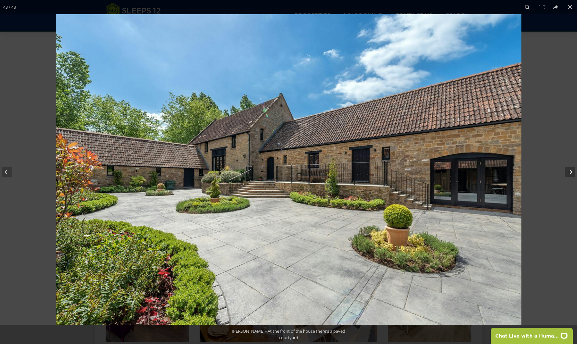
click at [568, 174] on button at bounding box center [566, 172] width 23 height 32
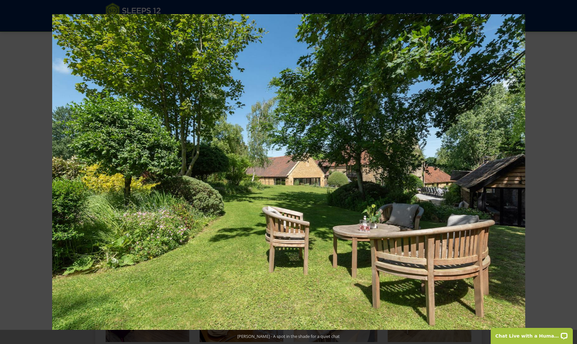
click at [568, 174] on button at bounding box center [566, 172] width 23 height 32
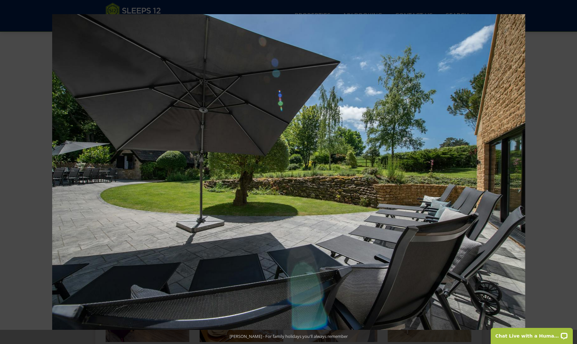
click at [568, 174] on button at bounding box center [566, 172] width 23 height 32
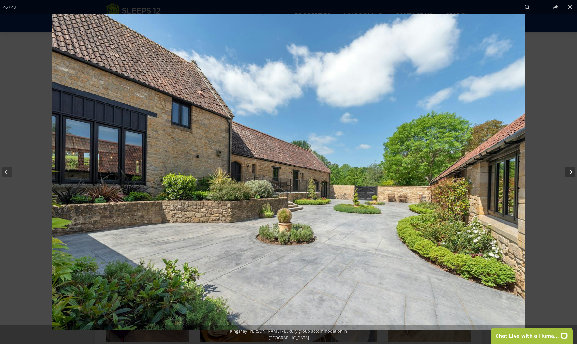
click at [569, 172] on button at bounding box center [566, 172] width 23 height 32
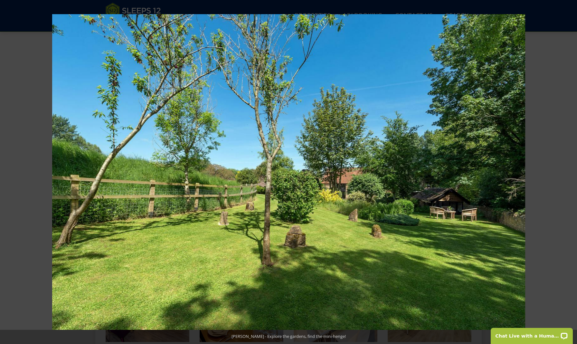
click at [569, 172] on button at bounding box center [566, 172] width 23 height 32
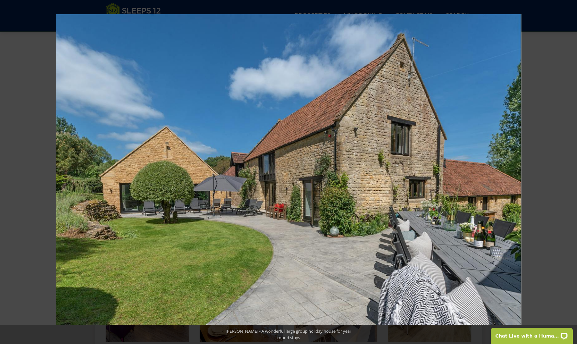
click at [569, 172] on button at bounding box center [566, 172] width 23 height 32
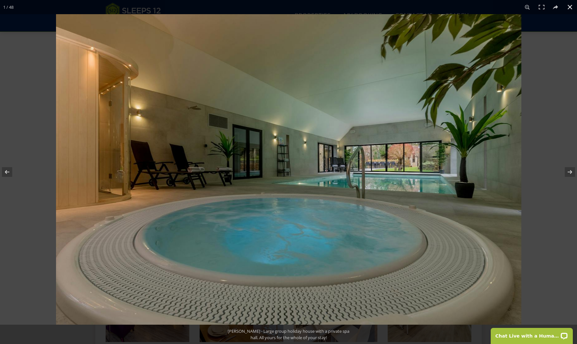
click at [569, 6] on button at bounding box center [570, 7] width 14 height 14
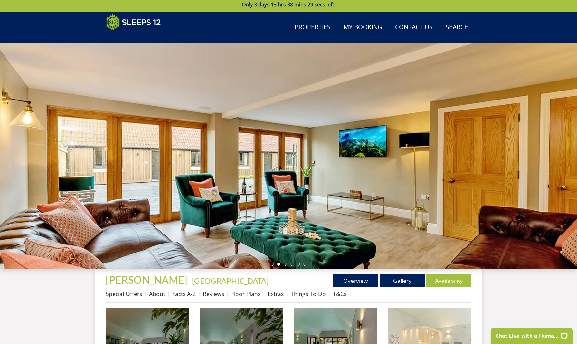
scroll to position [55, 0]
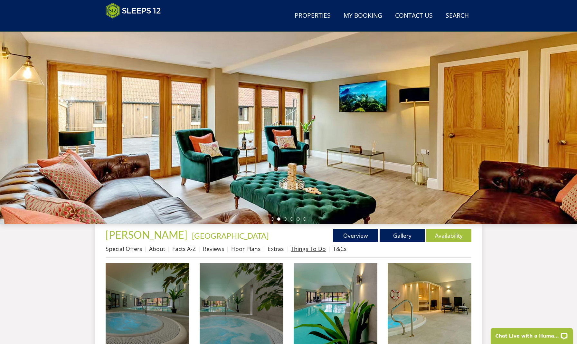
click at [309, 251] on link "Things To Do" at bounding box center [308, 249] width 35 height 8
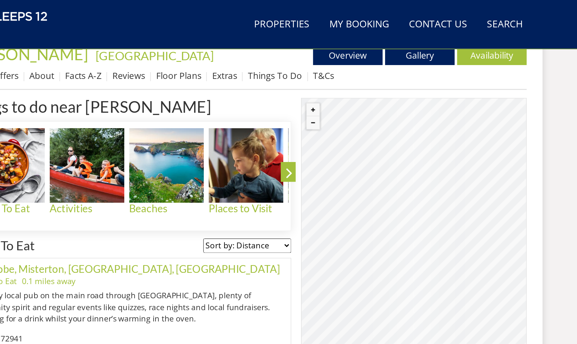
scroll to position [223, 0]
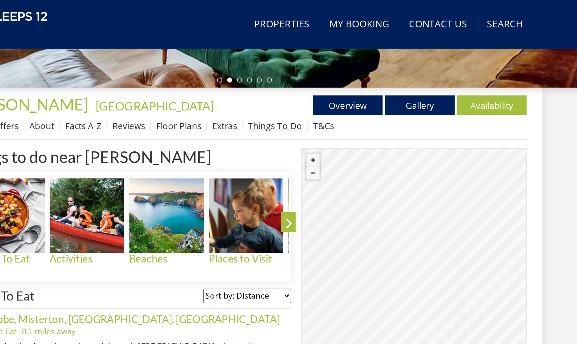
click at [291, 83] on link "Things To Do" at bounding box center [308, 82] width 35 height 8
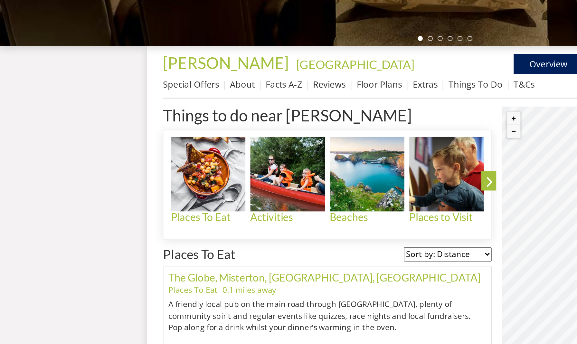
scroll to position [214, 0]
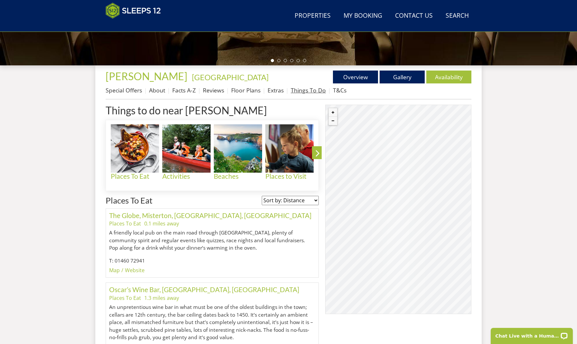
click at [306, 92] on link "Things To Do" at bounding box center [308, 90] width 35 height 8
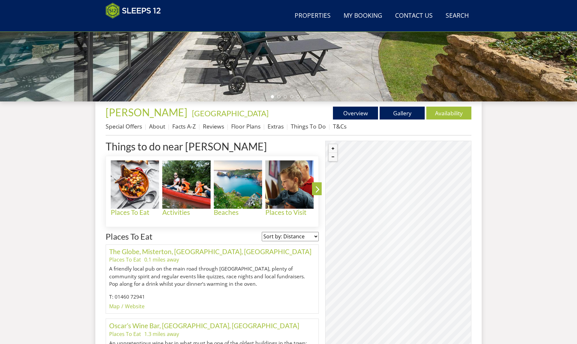
scroll to position [178, 0]
click at [331, 148] on button "Zoom in" at bounding box center [333, 148] width 8 height 8
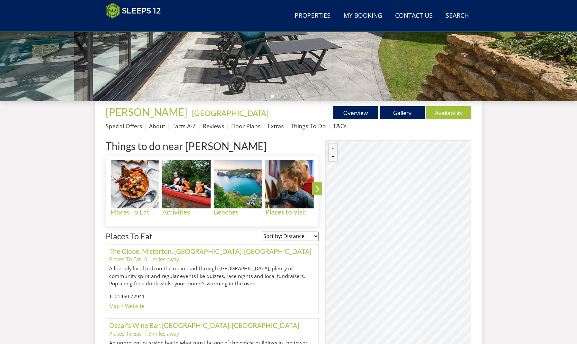
click at [346, 188] on div "© MapTiler © OpenStreetMap contributors" at bounding box center [398, 244] width 146 height 209
click at [332, 147] on button "Zoom in" at bounding box center [333, 148] width 8 height 8
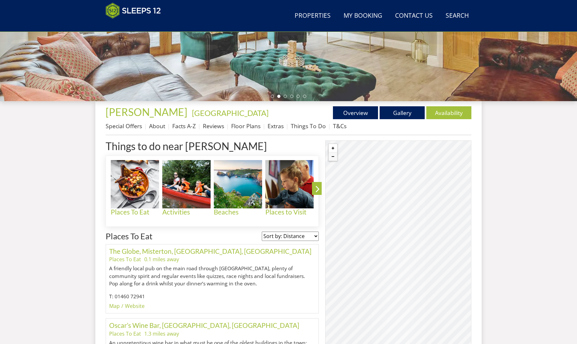
click at [332, 147] on button "Zoom in" at bounding box center [333, 148] width 8 height 8
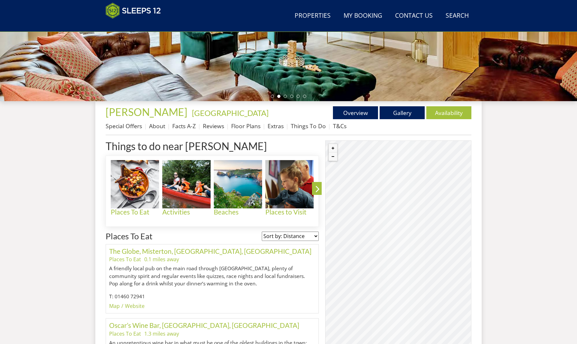
drag, startPoint x: 349, startPoint y: 199, endPoint x: 403, endPoint y: 183, distance: 56.9
click at [403, 183] on div "© MapTiler © OpenStreetMap contributors" at bounding box center [398, 244] width 146 height 209
drag, startPoint x: 379, startPoint y: 190, endPoint x: 414, endPoint y: 156, distance: 48.8
click at [414, 156] on div "© MapTiler © OpenStreetMap contributors" at bounding box center [398, 244] width 146 height 209
drag, startPoint x: 367, startPoint y: 246, endPoint x: 426, endPoint y: 182, distance: 87.5
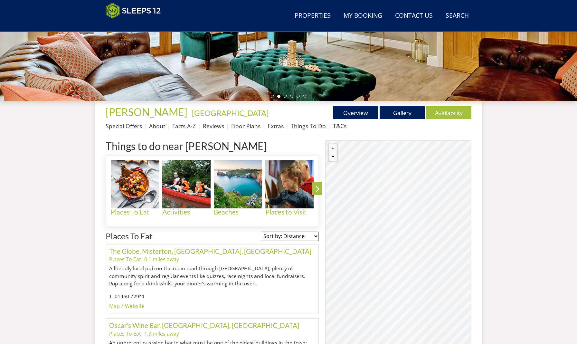
click at [426, 182] on div "© MapTiler © OpenStreetMap contributors" at bounding box center [398, 244] width 146 height 209
drag, startPoint x: 379, startPoint y: 252, endPoint x: 416, endPoint y: 234, distance: 40.2
click at [416, 234] on div "© MapTiler © OpenStreetMap contributors" at bounding box center [398, 244] width 146 height 209
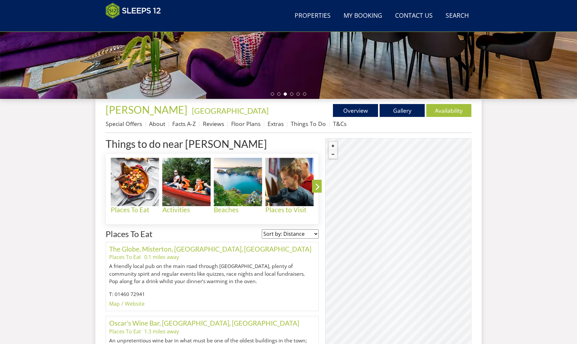
scroll to position [181, 0]
click at [424, 216] on div "© MapTiler © OpenStreetMap contributors" at bounding box center [398, 242] width 146 height 209
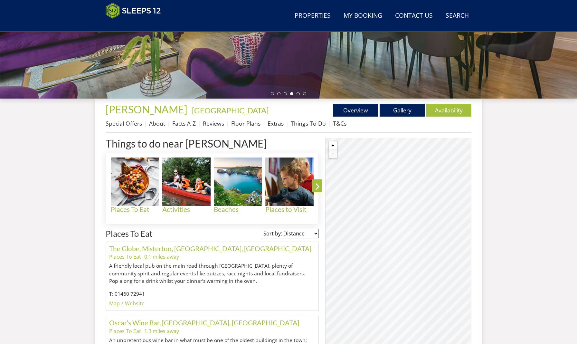
click at [332, 146] on button "Zoom in" at bounding box center [333, 145] width 8 height 8
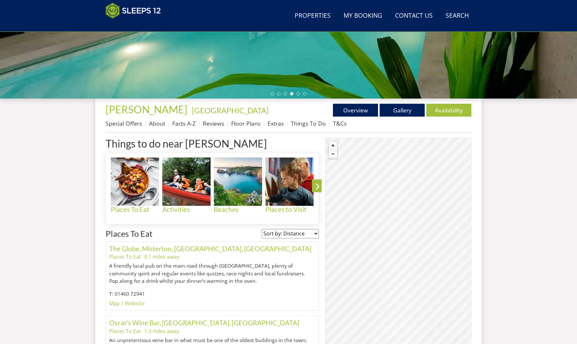
drag, startPoint x: 347, startPoint y: 235, endPoint x: 401, endPoint y: 195, distance: 67.5
click at [401, 195] on div "© MapTiler © OpenStreetMap contributors" at bounding box center [398, 242] width 146 height 209
click at [400, 206] on div "© MapTiler © OpenStreetMap contributors" at bounding box center [398, 242] width 146 height 209
drag, startPoint x: 375, startPoint y: 241, endPoint x: 419, endPoint y: 200, distance: 60.2
click at [419, 200] on div "© MapTiler © OpenStreetMap contributors" at bounding box center [398, 242] width 146 height 209
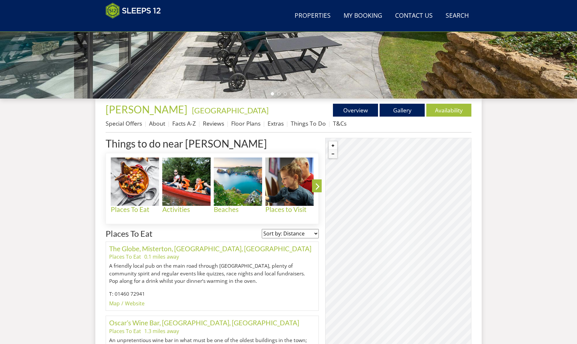
click at [332, 146] on button "Zoom in" at bounding box center [333, 145] width 8 height 8
click at [332, 154] on button "Zoom out" at bounding box center [333, 154] width 8 height 8
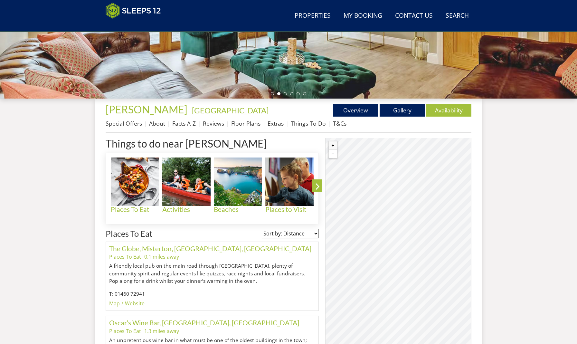
click at [332, 154] on button "Zoom out" at bounding box center [333, 154] width 8 height 8
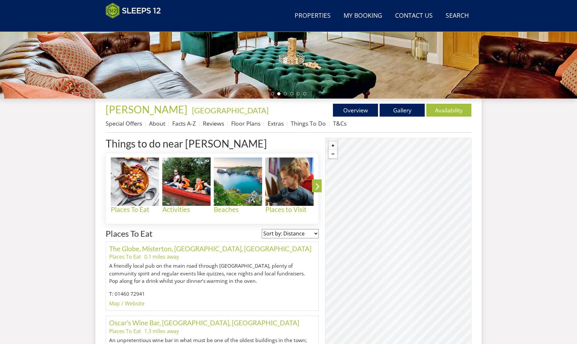
click at [332, 154] on button "Zoom out" at bounding box center [333, 154] width 8 height 8
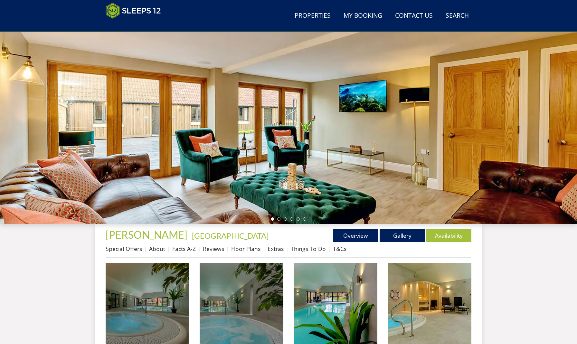
scroll to position [133, 0]
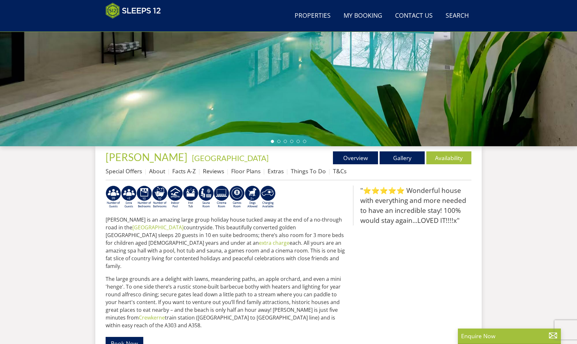
scroll to position [104, 0]
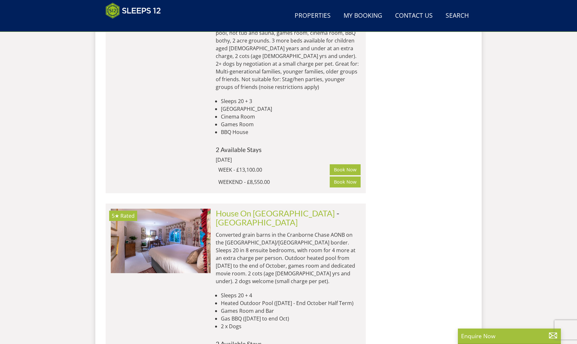
scroll to position [8350, 0]
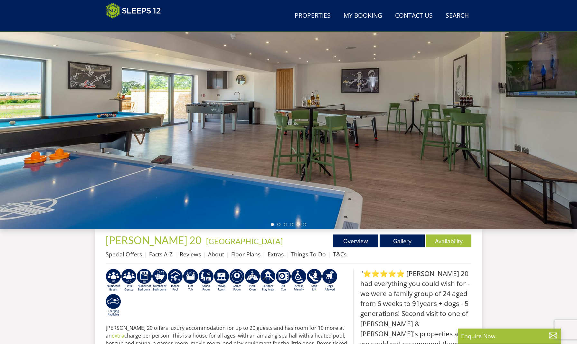
scroll to position [52, 0]
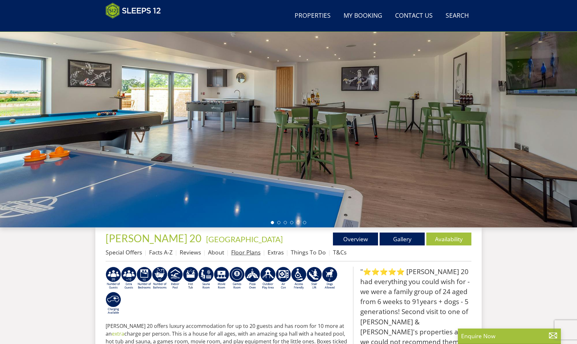
click at [248, 252] on link "Floor Plans" at bounding box center [245, 252] width 29 height 8
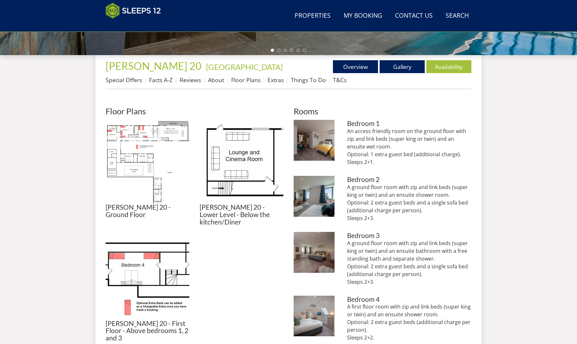
scroll to position [224, 0]
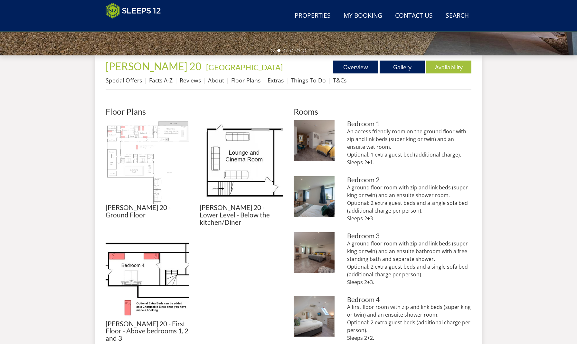
click at [144, 165] on img at bounding box center [148, 162] width 84 height 84
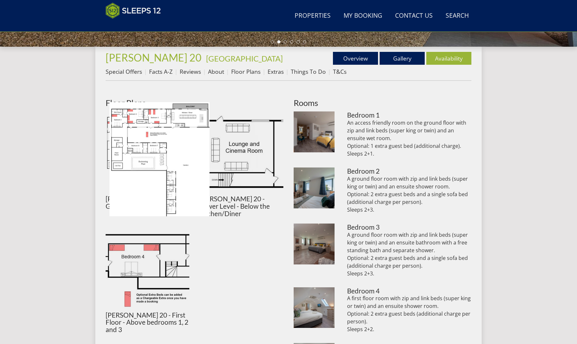
scroll to position [234, 0]
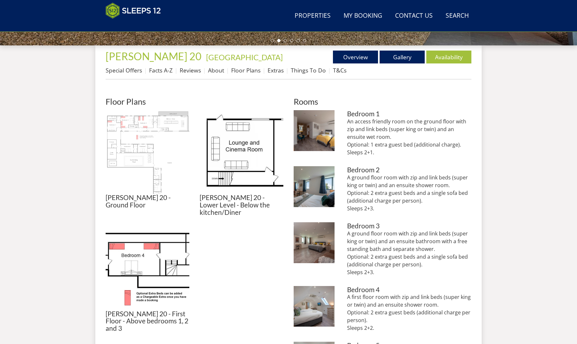
click at [131, 158] on img at bounding box center [148, 152] width 84 height 84
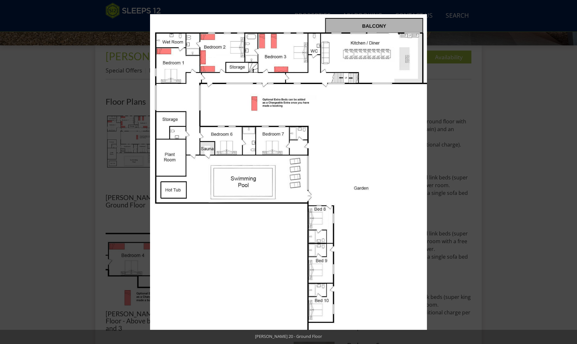
click at [571, 171] on button at bounding box center [566, 172] width 23 height 32
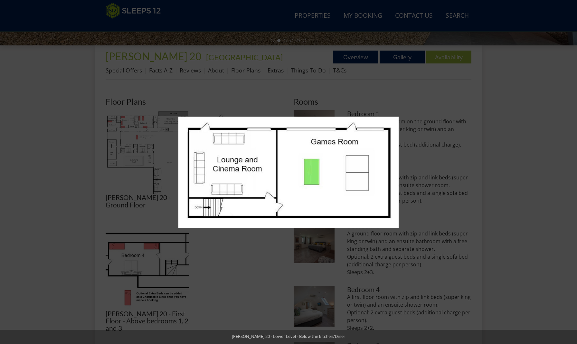
click at [571, 171] on button at bounding box center [566, 172] width 23 height 32
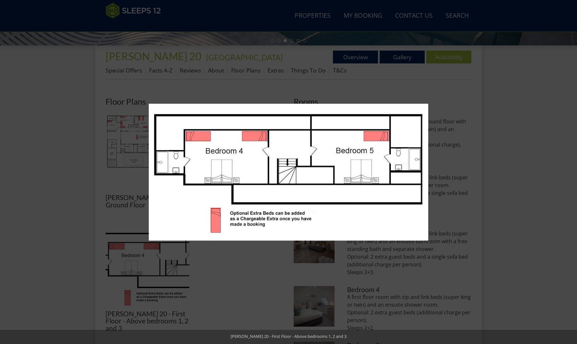
click at [571, 171] on button at bounding box center [566, 172] width 23 height 32
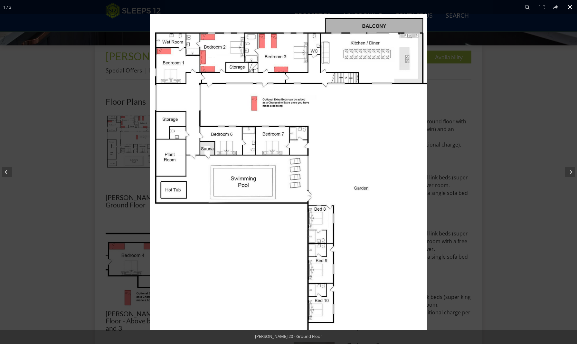
click at [571, 5] on button at bounding box center [570, 7] width 14 height 14
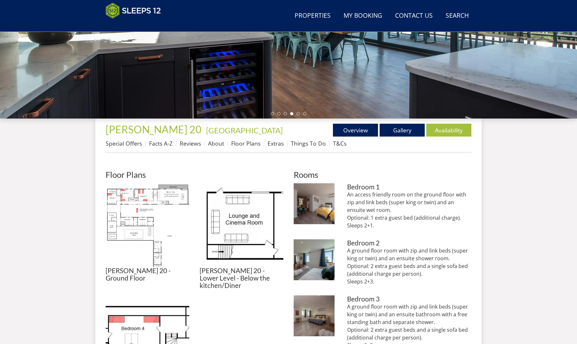
scroll to position [128, 0]
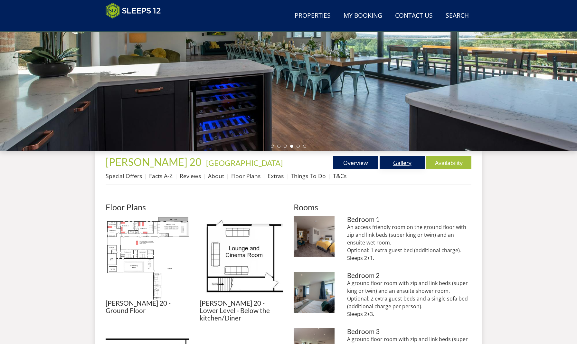
click at [406, 166] on link "Gallery" at bounding box center [402, 162] width 45 height 13
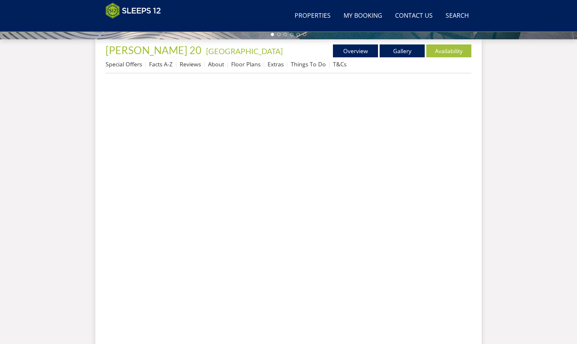
scroll to position [314, 0]
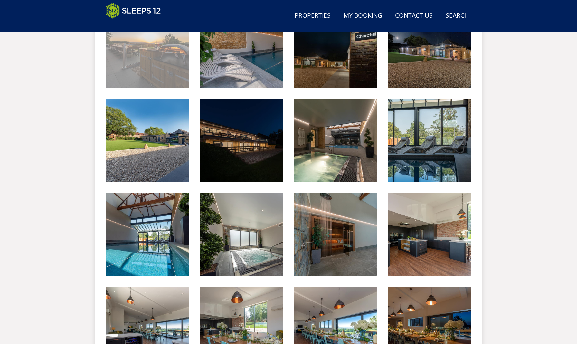
click at [158, 76] on img at bounding box center [148, 47] width 84 height 84
click at [0, 0] on div at bounding box center [0, 0] width 0 height 0
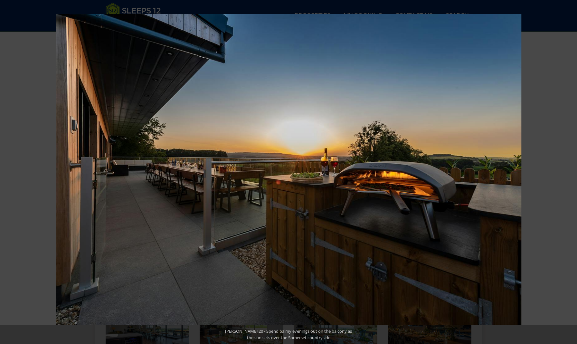
click at [571, 171] on button at bounding box center [566, 172] width 23 height 32
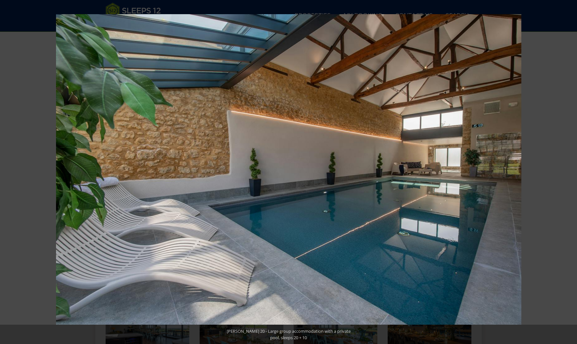
click at [571, 171] on button at bounding box center [566, 172] width 23 height 32
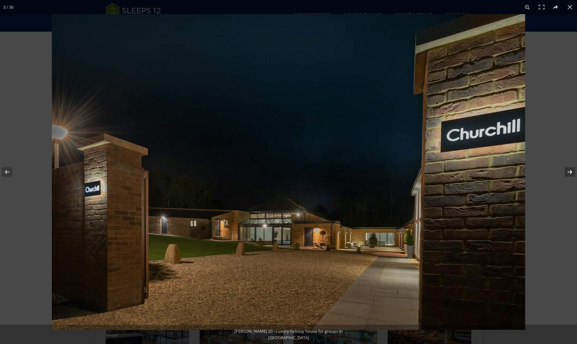
click at [568, 171] on button at bounding box center [566, 172] width 23 height 32
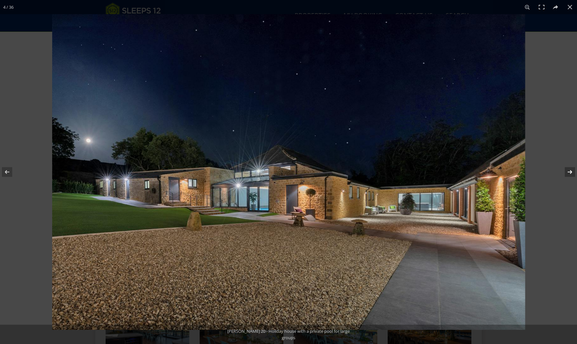
click at [568, 171] on button at bounding box center [566, 172] width 23 height 32
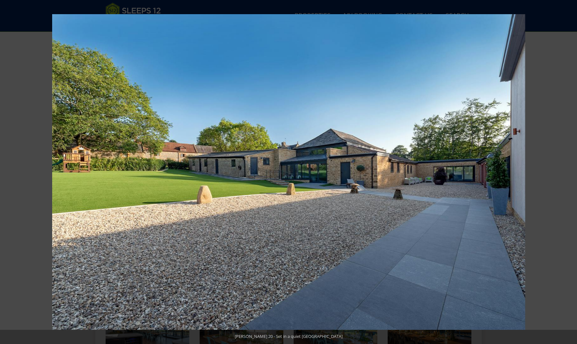
click at [568, 171] on button at bounding box center [566, 172] width 23 height 32
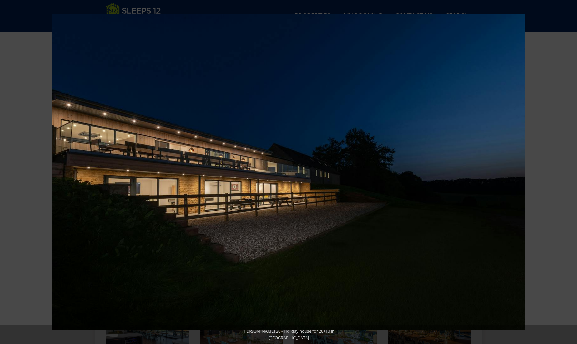
click at [568, 171] on button at bounding box center [566, 172] width 23 height 32
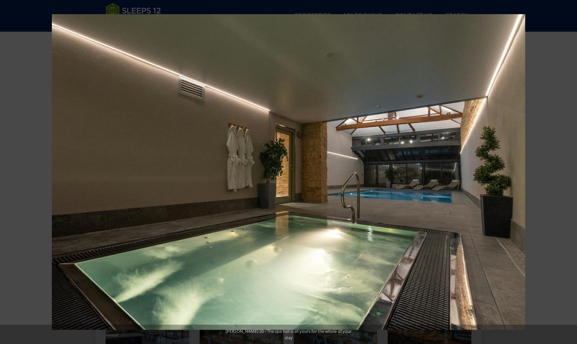
click at [568, 171] on button at bounding box center [566, 172] width 23 height 32
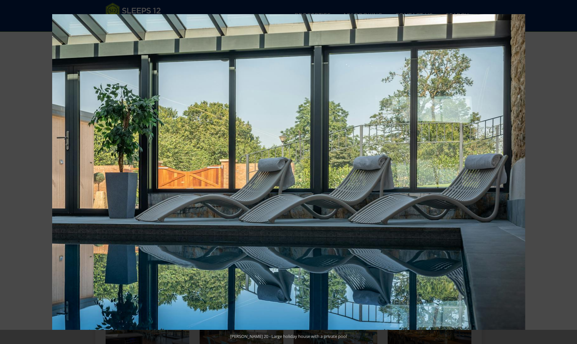
click at [568, 171] on button at bounding box center [566, 172] width 23 height 32
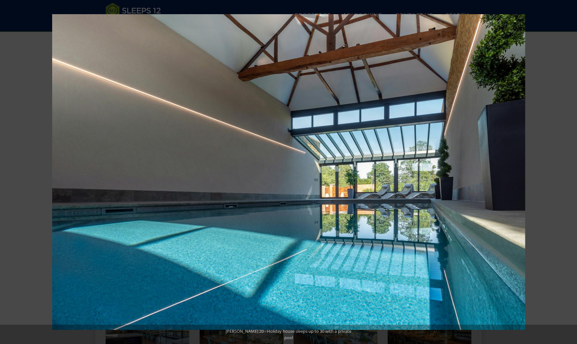
click at [568, 171] on button at bounding box center [566, 172] width 23 height 32
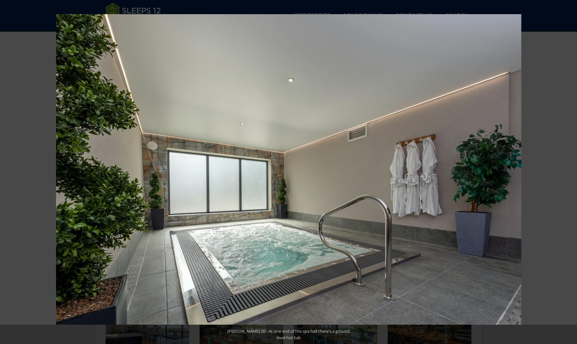
click at [568, 171] on button at bounding box center [566, 172] width 23 height 32
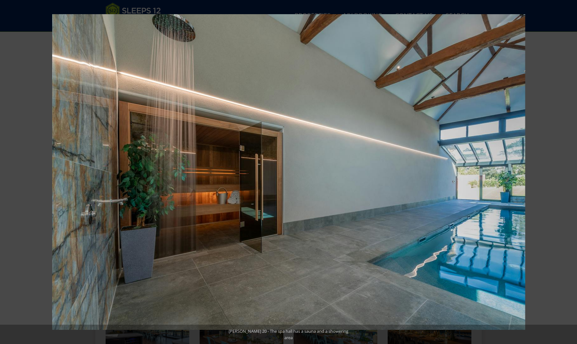
click at [568, 171] on button at bounding box center [566, 172] width 23 height 32
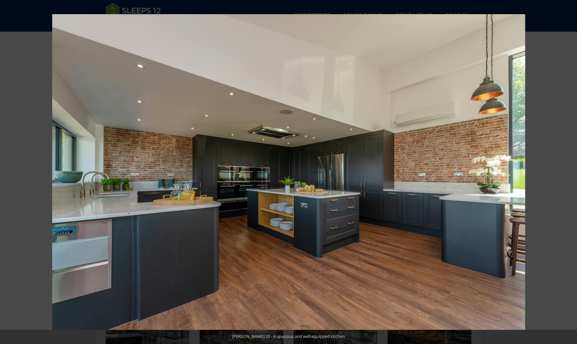
click at [568, 171] on button at bounding box center [566, 172] width 23 height 32
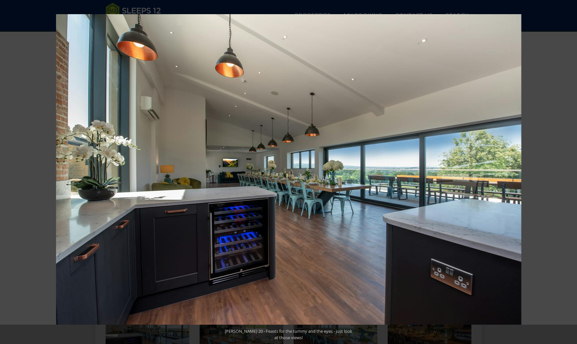
click at [568, 171] on button at bounding box center [566, 172] width 23 height 32
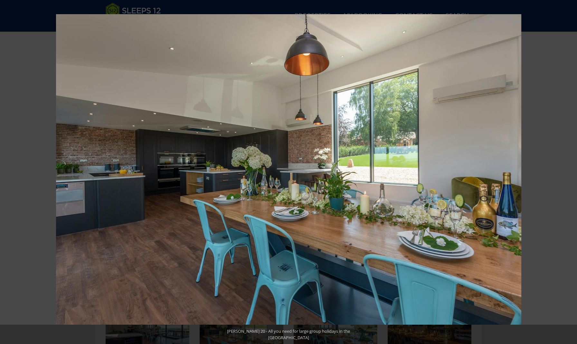
click at [568, 171] on button at bounding box center [566, 172] width 23 height 32
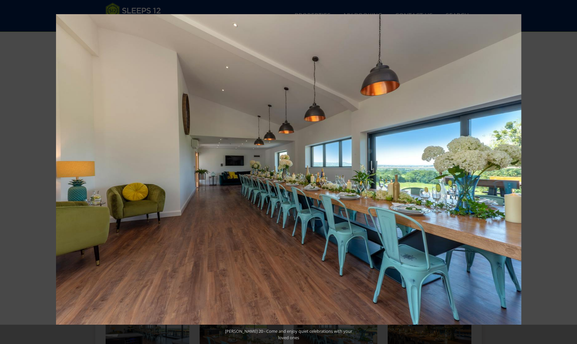
click at [568, 171] on button at bounding box center [566, 172] width 23 height 32
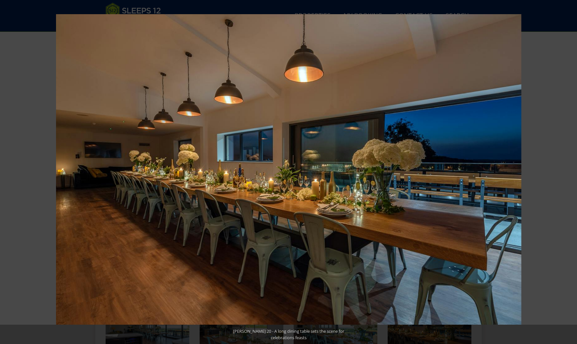
click at [568, 171] on button at bounding box center [566, 172] width 23 height 32
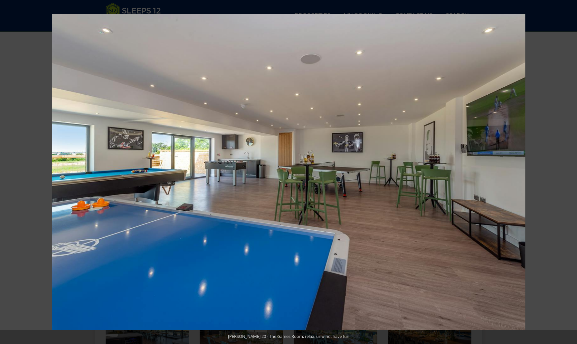
click at [568, 171] on button at bounding box center [566, 172] width 23 height 32
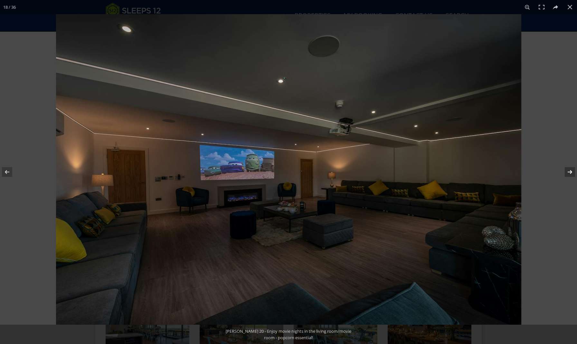
click at [568, 171] on button at bounding box center [566, 172] width 23 height 32
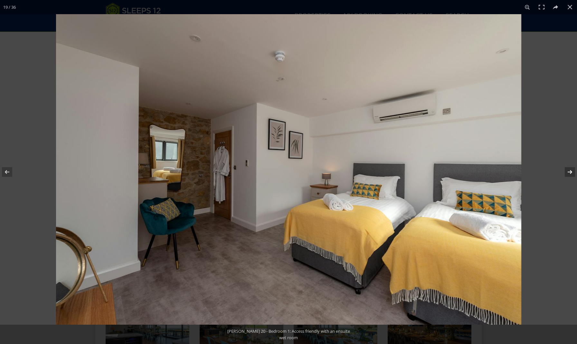
click at [570, 171] on button at bounding box center [566, 172] width 23 height 32
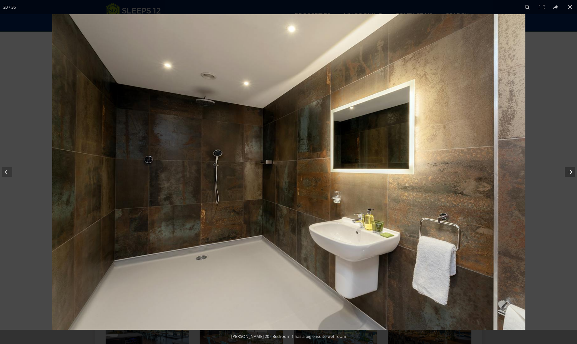
click at [570, 171] on button at bounding box center [566, 172] width 23 height 32
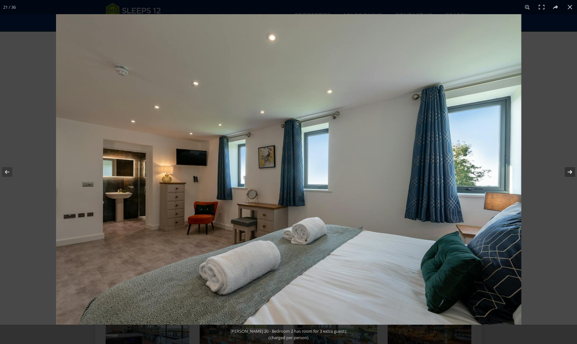
click at [570, 171] on button at bounding box center [566, 172] width 23 height 32
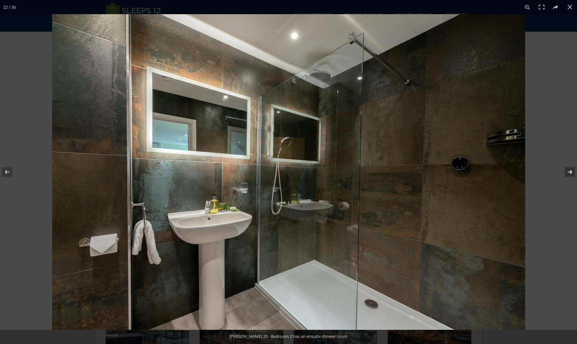
click at [570, 171] on button at bounding box center [566, 172] width 23 height 32
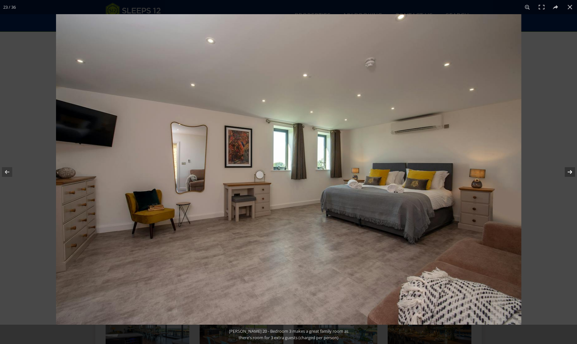
click at [570, 171] on button at bounding box center [566, 172] width 23 height 32
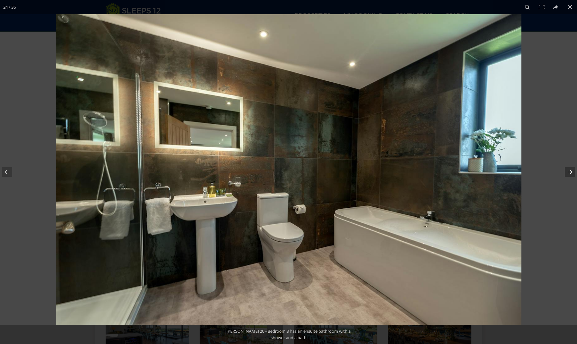
click at [570, 171] on button at bounding box center [566, 172] width 23 height 32
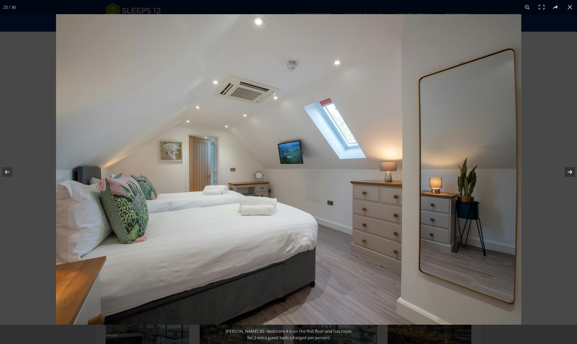
click at [570, 171] on button at bounding box center [566, 172] width 23 height 32
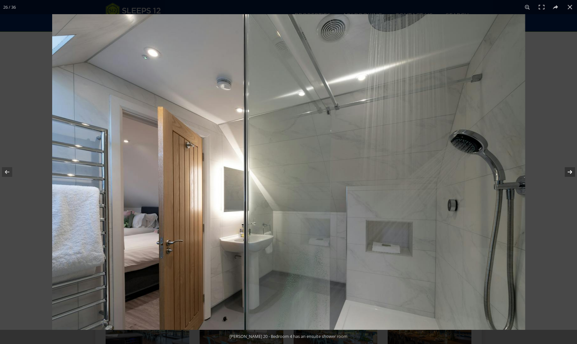
click at [570, 171] on button at bounding box center [566, 172] width 23 height 32
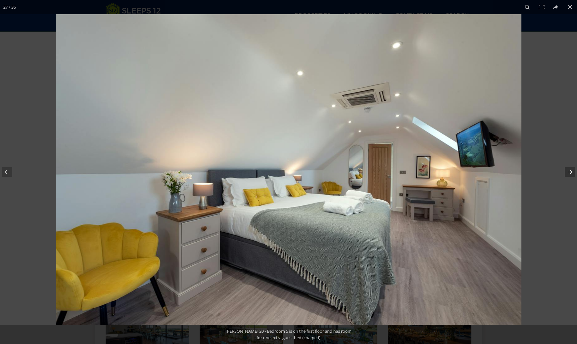
click at [570, 171] on button at bounding box center [566, 172] width 23 height 32
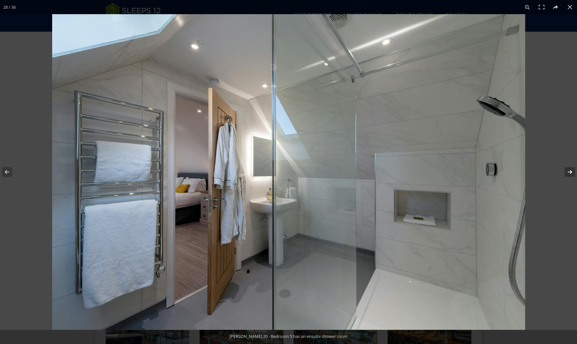
click at [570, 171] on button at bounding box center [566, 172] width 23 height 32
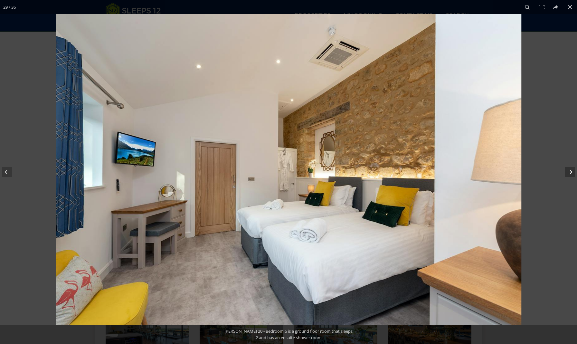
click at [570, 171] on button at bounding box center [566, 172] width 23 height 32
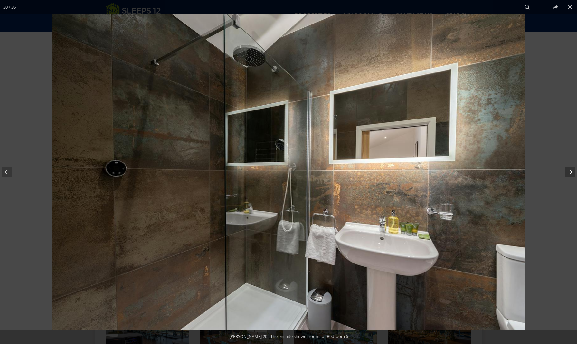
click at [570, 171] on button at bounding box center [566, 172] width 23 height 32
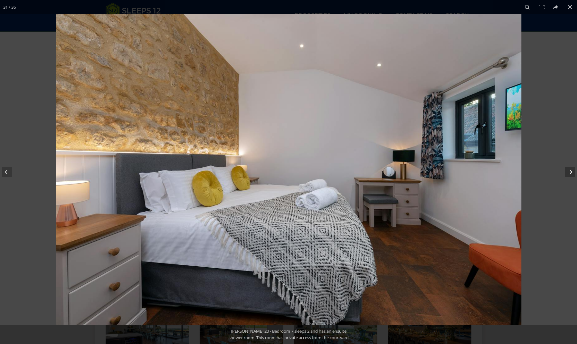
click at [570, 171] on button at bounding box center [566, 172] width 23 height 32
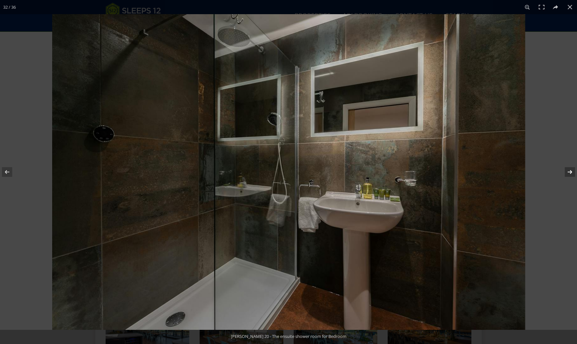
click at [570, 171] on button at bounding box center [566, 172] width 23 height 32
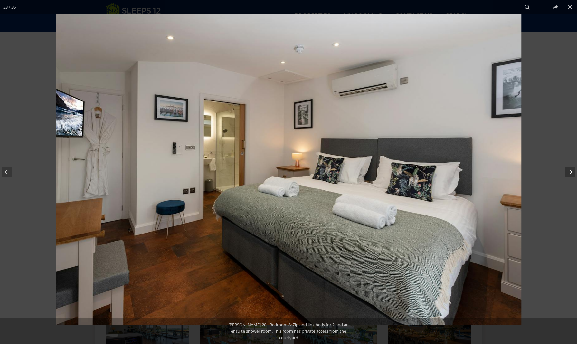
click at [570, 171] on button at bounding box center [566, 172] width 23 height 32
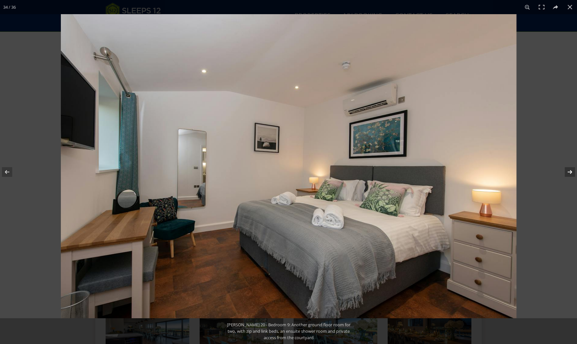
click at [570, 171] on button at bounding box center [566, 172] width 23 height 32
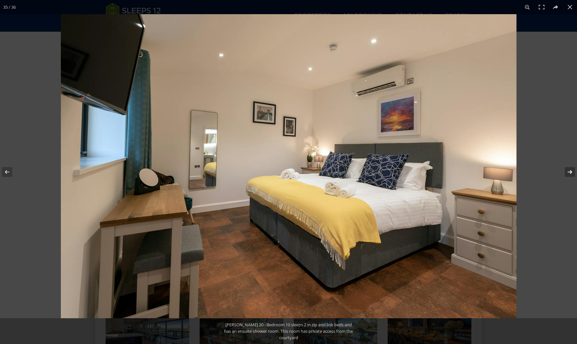
click at [570, 171] on button at bounding box center [566, 172] width 23 height 32
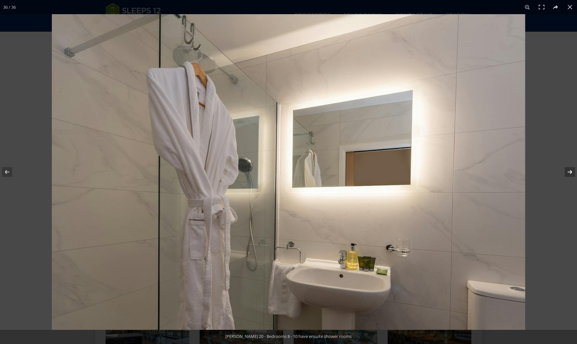
click at [570, 171] on button at bounding box center [566, 172] width 23 height 32
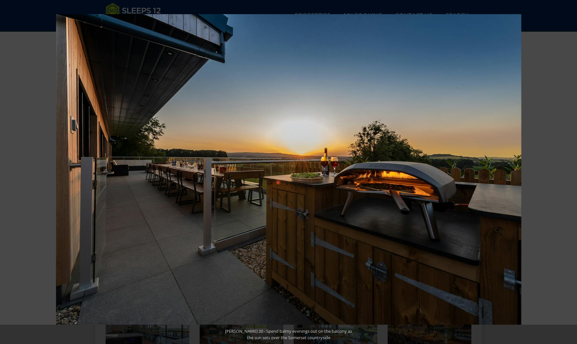
click at [570, 171] on button at bounding box center [566, 172] width 23 height 32
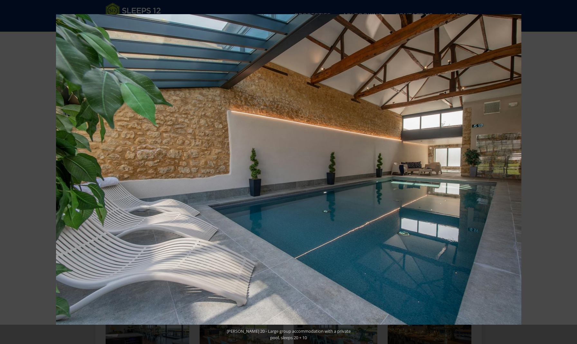
click at [570, 171] on button at bounding box center [566, 172] width 23 height 32
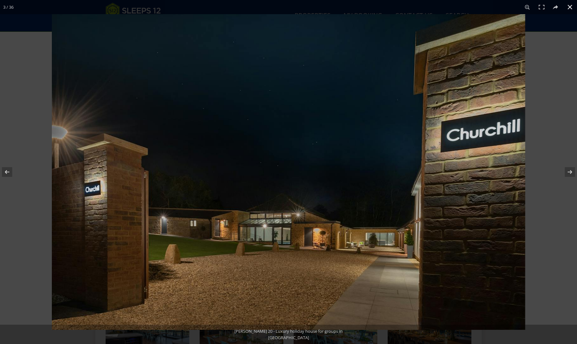
click at [571, 6] on button at bounding box center [570, 7] width 14 height 14
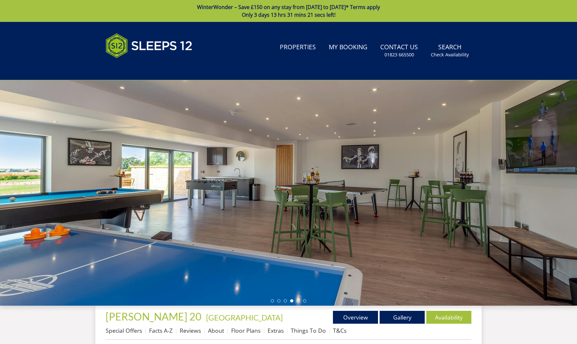
scroll to position [0, 0]
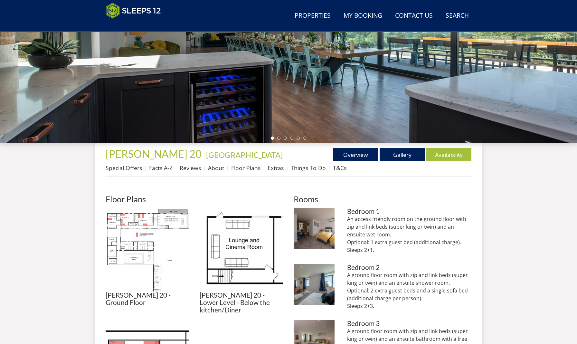
scroll to position [132, 0]
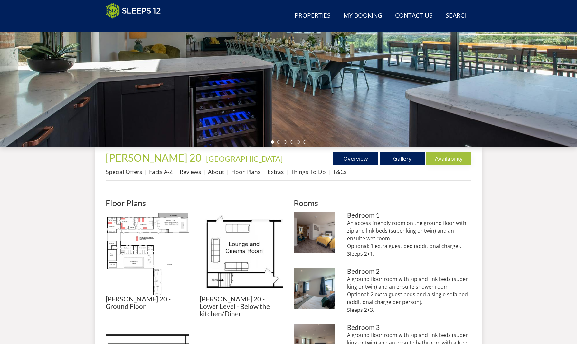
click at [447, 157] on link "Availability" at bounding box center [449, 158] width 45 height 13
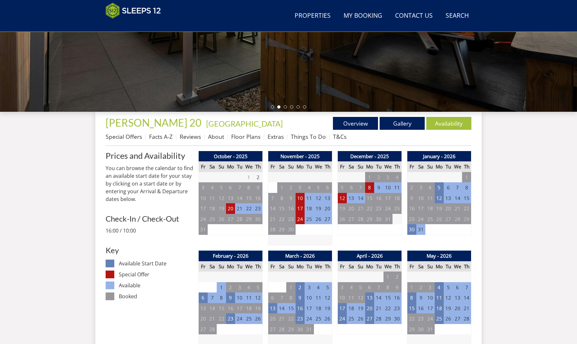
scroll to position [145, 0]
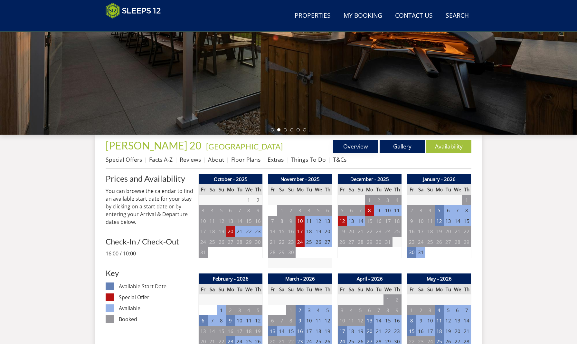
click at [360, 147] on link "Overview" at bounding box center [355, 146] width 45 height 13
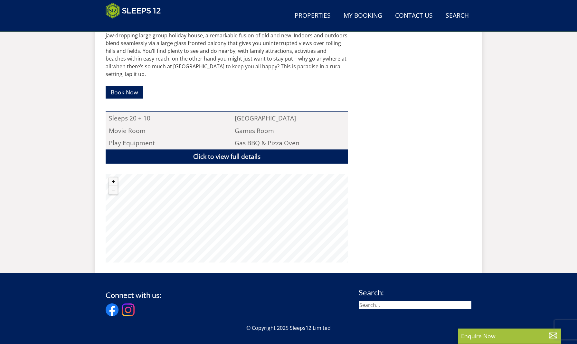
scroll to position [414, 0]
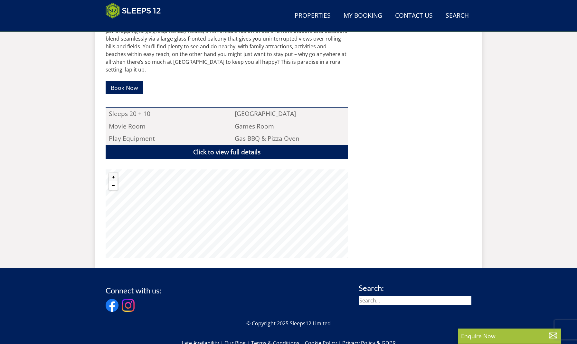
click at [112, 181] on button "Zoom out" at bounding box center [113, 185] width 8 height 8
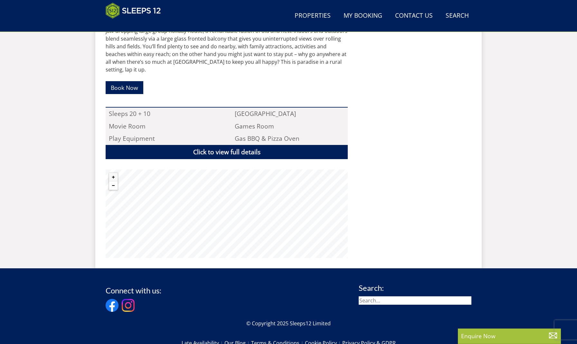
click at [112, 181] on button "Zoom out" at bounding box center [113, 185] width 8 height 8
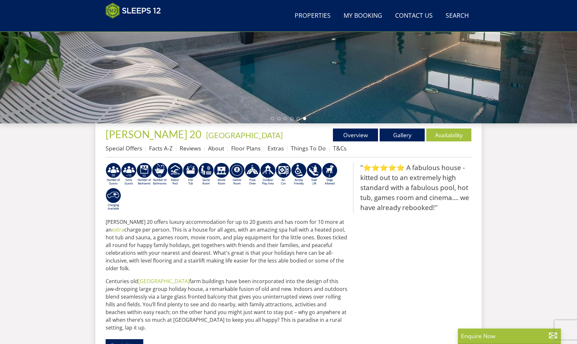
scroll to position [156, 0]
click at [215, 150] on link "About" at bounding box center [216, 149] width 16 height 8
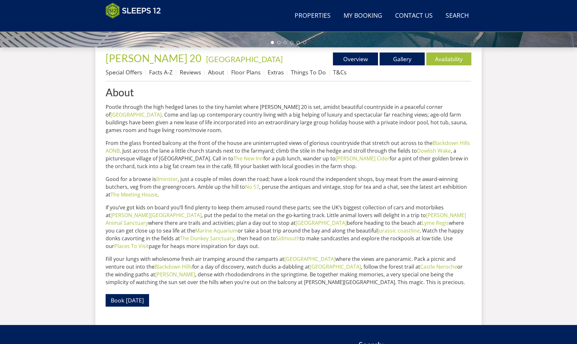
scroll to position [244, 0]
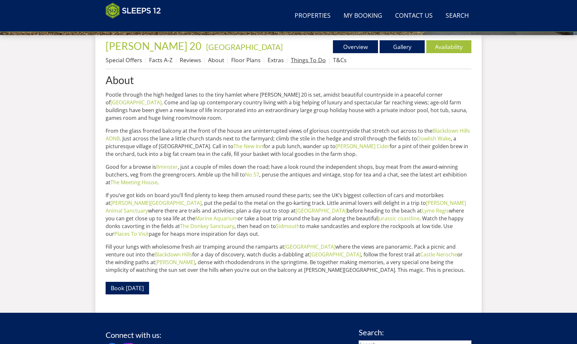
click at [301, 62] on link "Things To Do" at bounding box center [308, 60] width 35 height 8
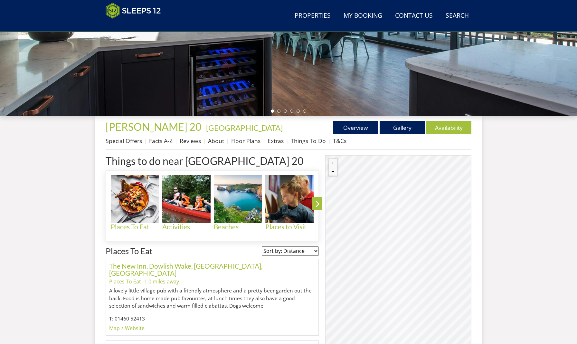
scroll to position [169, 0]
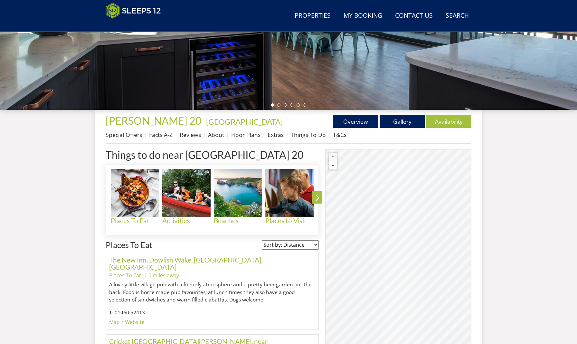
click at [331, 165] on button "Zoom out" at bounding box center [333, 165] width 8 height 8
click at [332, 156] on button "Zoom in" at bounding box center [333, 157] width 8 height 8
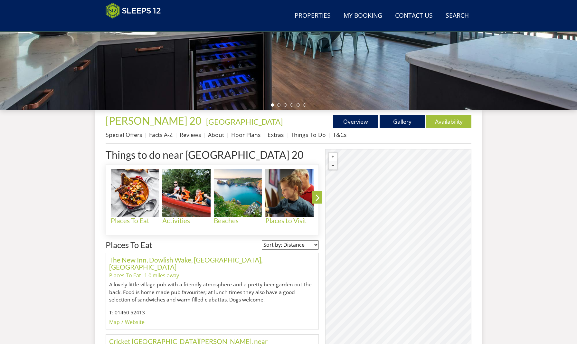
click at [332, 156] on button "Zoom in" at bounding box center [333, 157] width 8 height 8
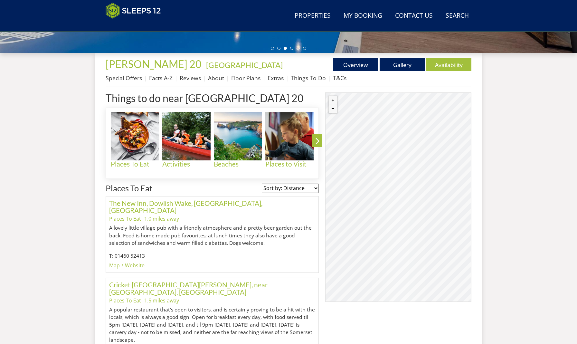
scroll to position [227, 0]
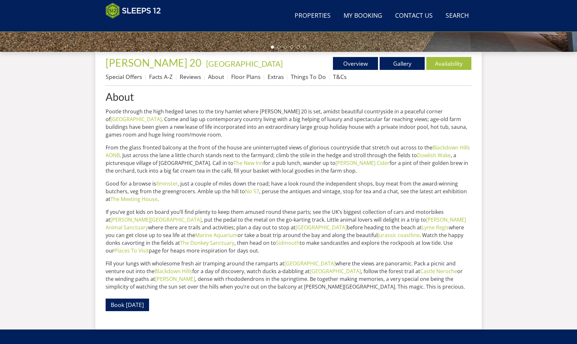
scroll to position [244, 0]
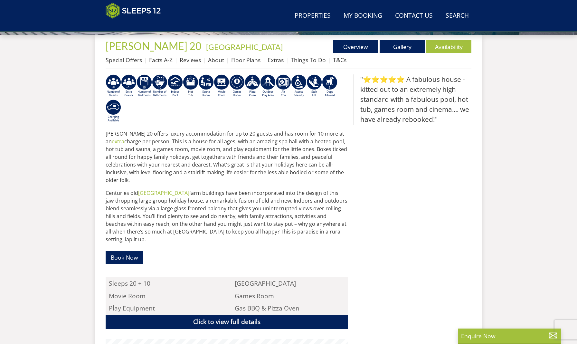
scroll to position [156, 0]
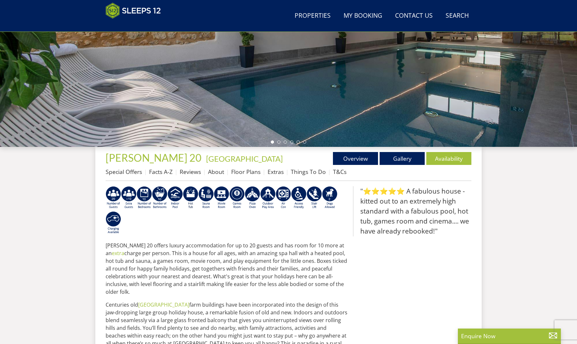
scroll to position [52, 0]
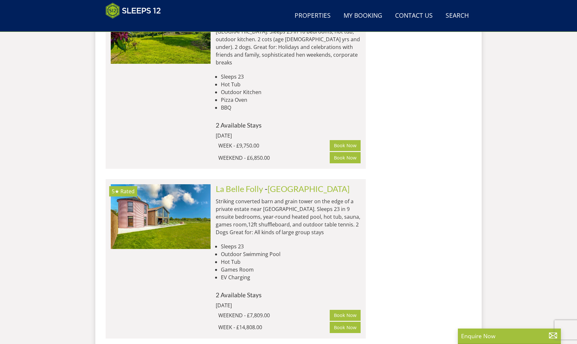
scroll to position [9523, 0]
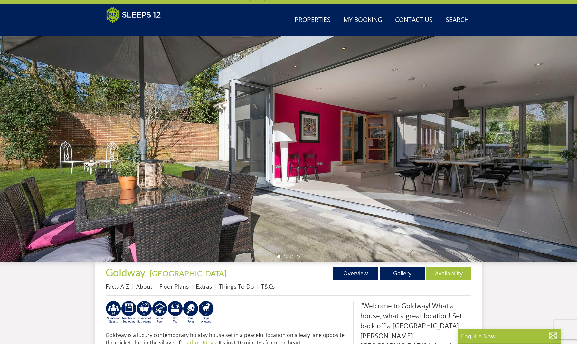
scroll to position [101, 0]
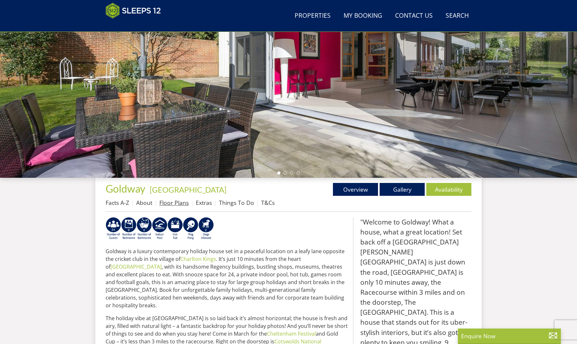
click at [177, 203] on link "Floor Plans" at bounding box center [173, 203] width 29 height 8
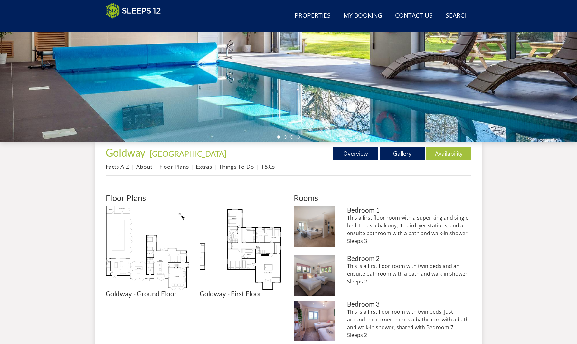
scroll to position [140, 0]
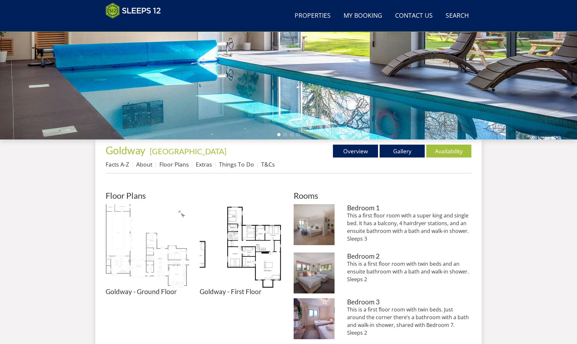
click at [151, 249] on img at bounding box center [148, 246] width 84 height 84
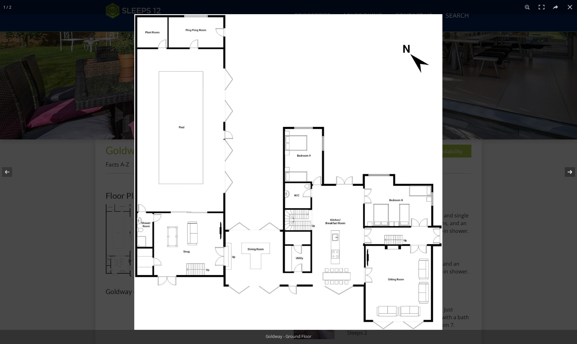
click at [571, 171] on button at bounding box center [566, 172] width 23 height 32
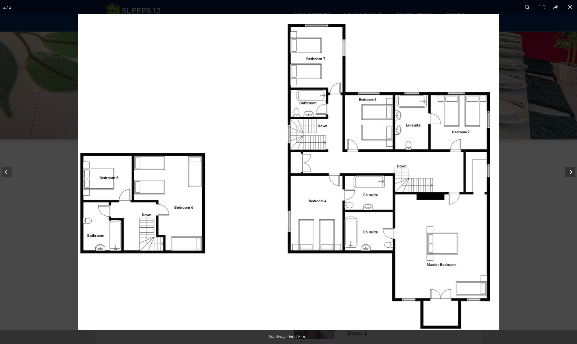
click at [571, 171] on button at bounding box center [566, 172] width 23 height 32
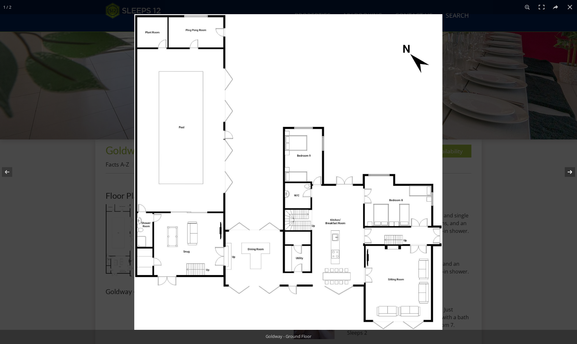
click at [571, 171] on button at bounding box center [566, 172] width 23 height 32
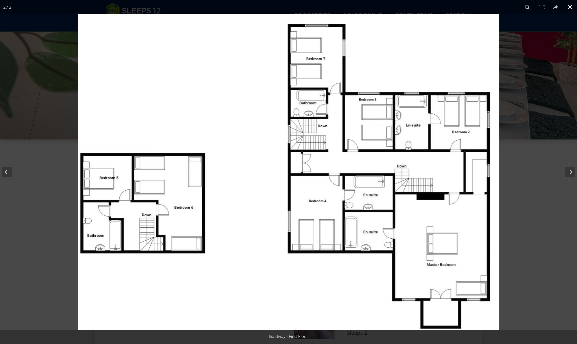
click at [569, 7] on button at bounding box center [570, 7] width 14 height 14
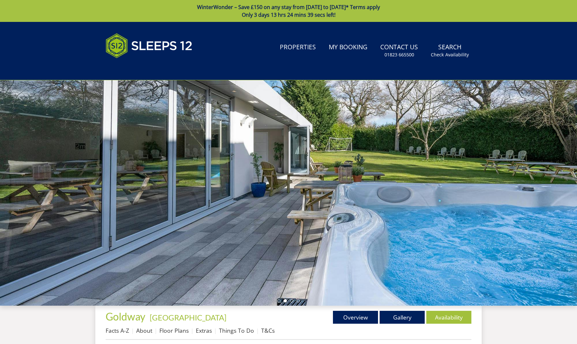
scroll to position [0, 0]
click at [400, 315] on link "Gallery" at bounding box center [402, 317] width 45 height 13
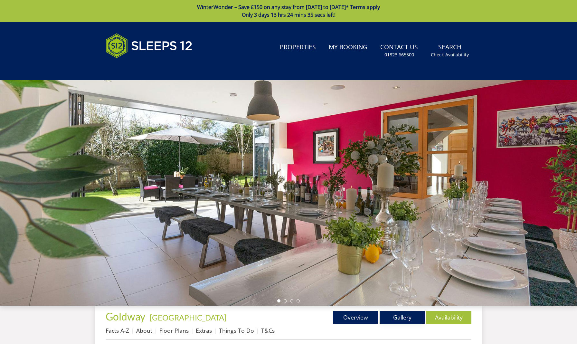
click at [399, 319] on link "Gallery" at bounding box center [402, 317] width 45 height 13
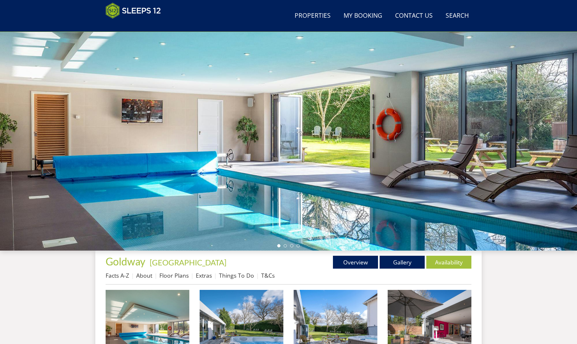
scroll to position [238, 0]
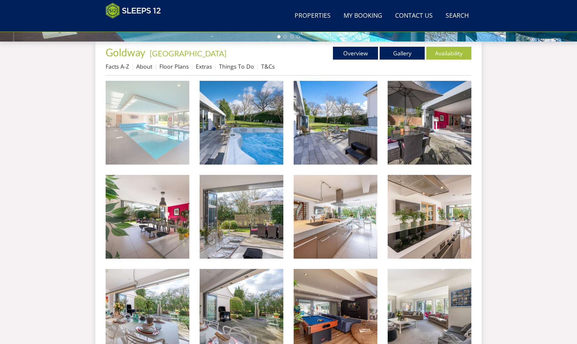
click at [165, 153] on img at bounding box center [148, 123] width 84 height 84
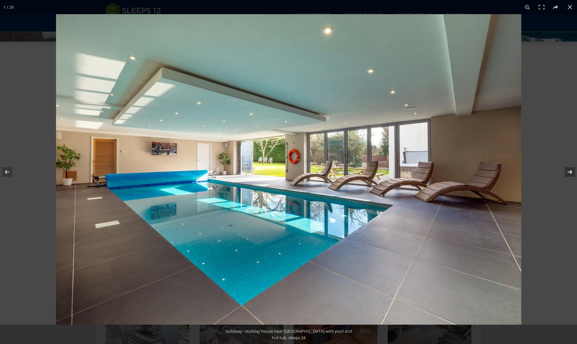
click at [572, 170] on button at bounding box center [566, 172] width 23 height 32
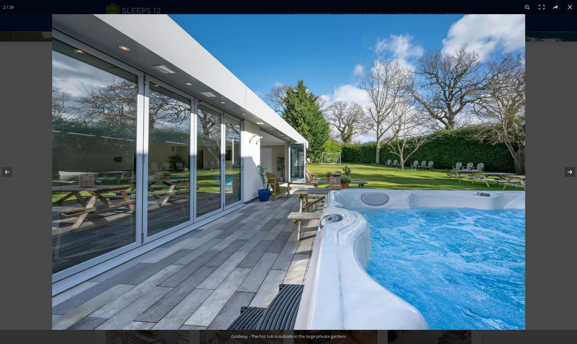
click at [572, 170] on button at bounding box center [566, 172] width 23 height 32
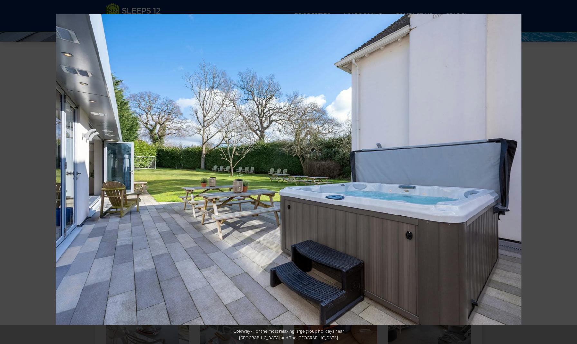
click at [572, 170] on button at bounding box center [566, 172] width 23 height 32
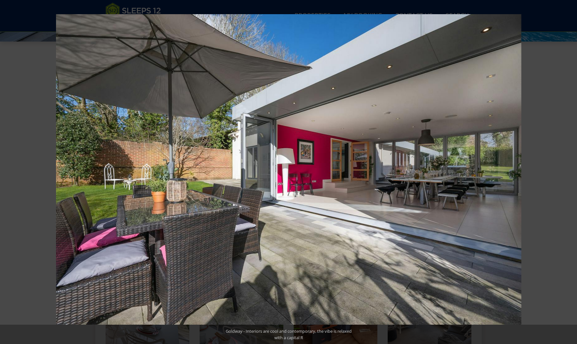
click at [572, 170] on button at bounding box center [566, 172] width 23 height 32
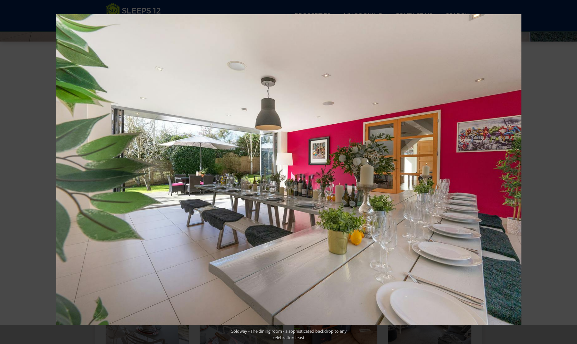
click at [572, 170] on button at bounding box center [566, 172] width 23 height 32
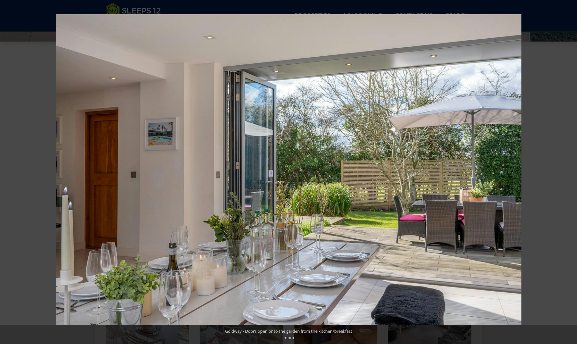
click at [572, 170] on button at bounding box center [566, 172] width 23 height 32
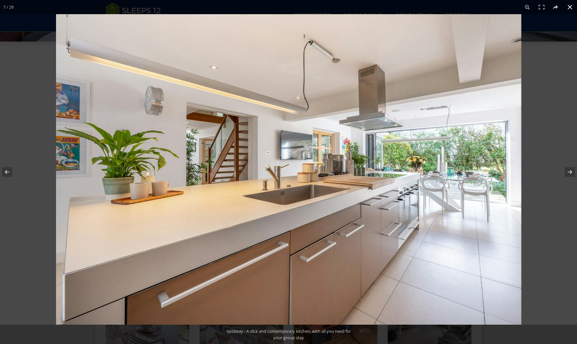
click at [571, 7] on button at bounding box center [570, 7] width 14 height 14
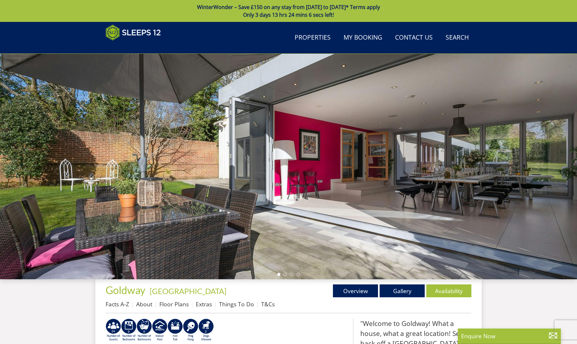
scroll to position [101, 0]
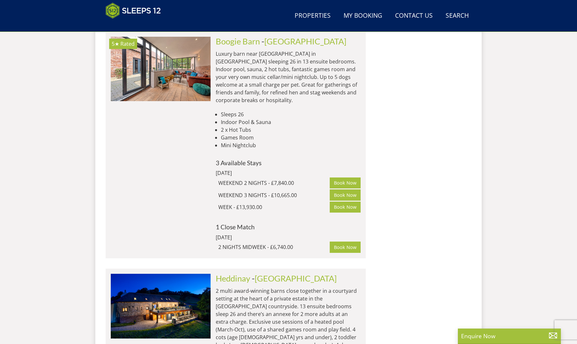
scroll to position [10327, 0]
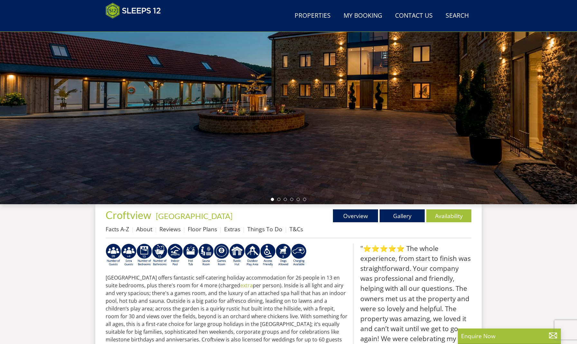
scroll to position [102, 0]
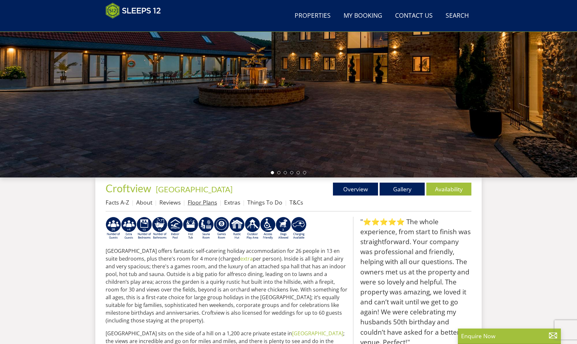
click at [201, 201] on link "Floor Plans" at bounding box center [202, 202] width 29 height 8
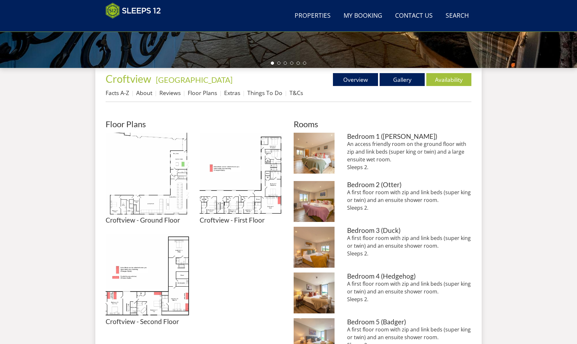
scroll to position [212, 0]
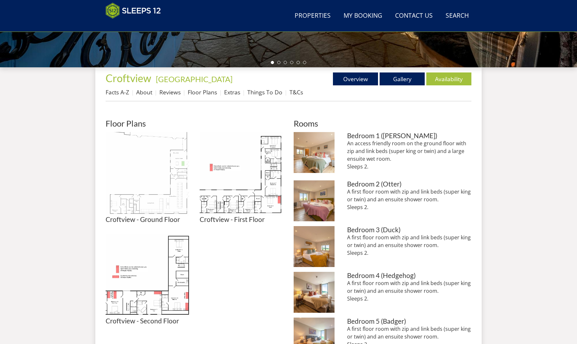
click at [174, 204] on img at bounding box center [148, 174] width 84 height 84
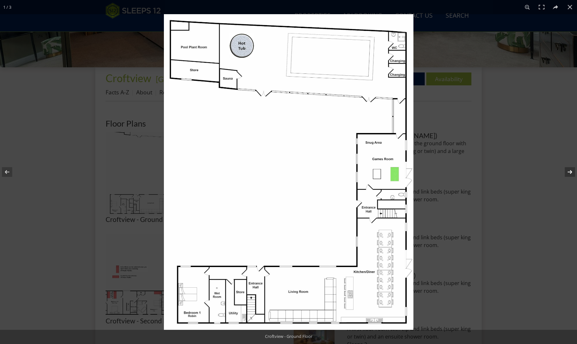
click at [571, 172] on button at bounding box center [566, 172] width 23 height 32
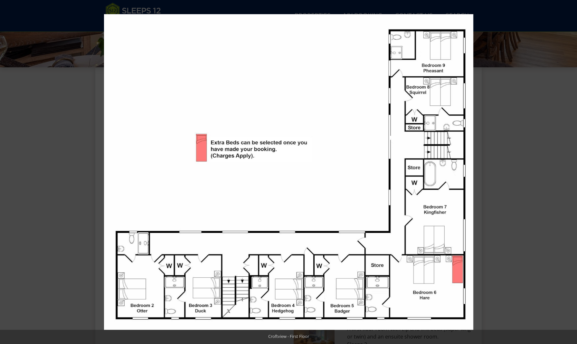
click at [571, 172] on button at bounding box center [566, 172] width 23 height 32
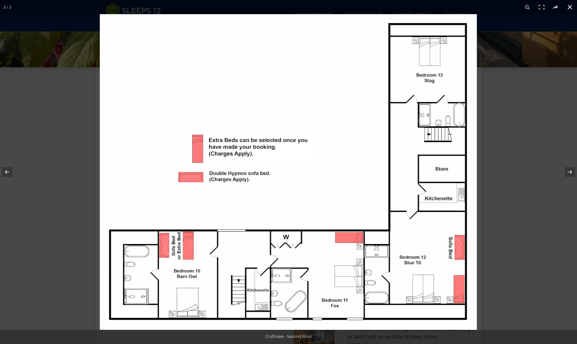
click at [570, 7] on button at bounding box center [570, 7] width 14 height 14
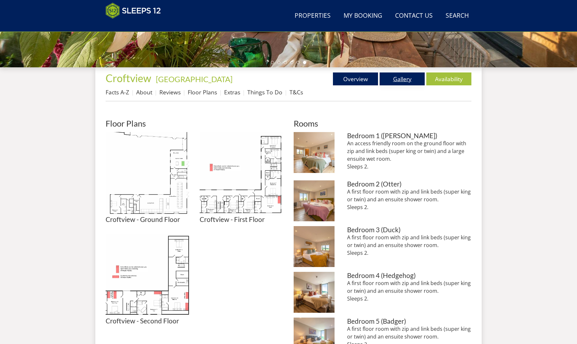
click at [394, 81] on link "Gallery" at bounding box center [402, 78] width 45 height 13
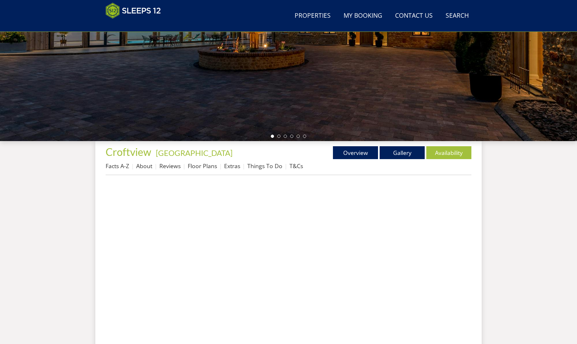
scroll to position [139, 0]
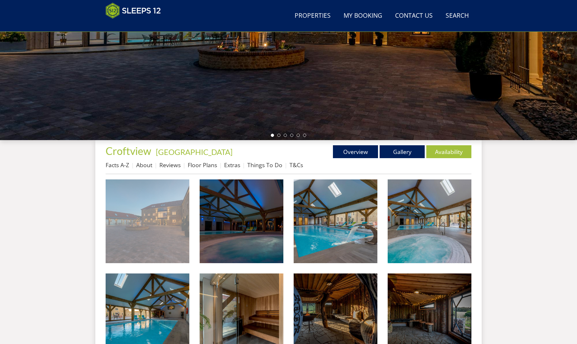
click at [170, 216] on img at bounding box center [148, 221] width 84 height 84
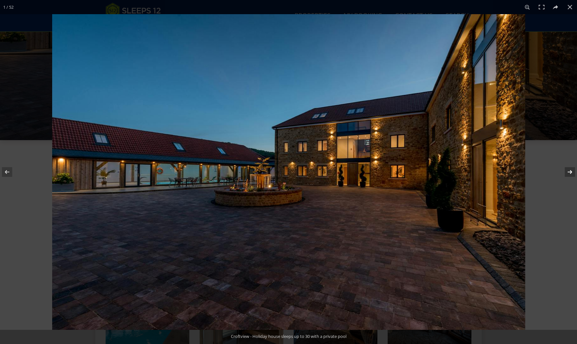
click at [570, 171] on button at bounding box center [566, 172] width 23 height 32
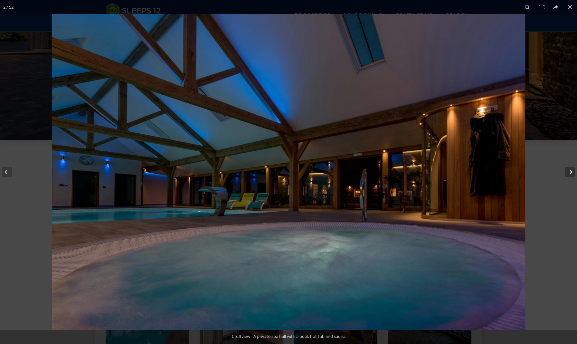
click at [570, 171] on button at bounding box center [566, 172] width 23 height 32
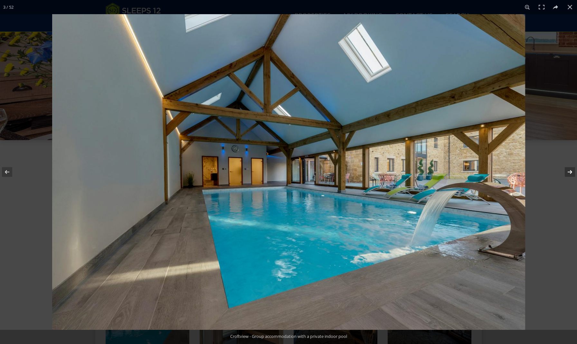
click at [570, 171] on button at bounding box center [566, 172] width 23 height 32
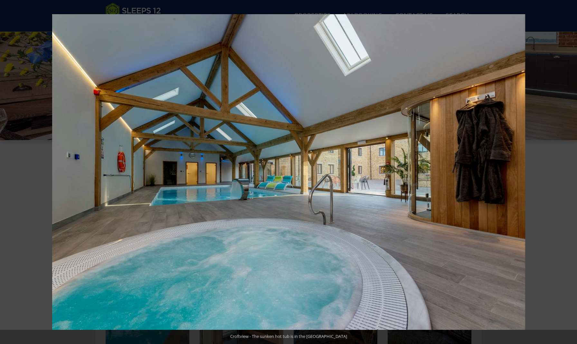
click at [570, 171] on button at bounding box center [566, 172] width 23 height 32
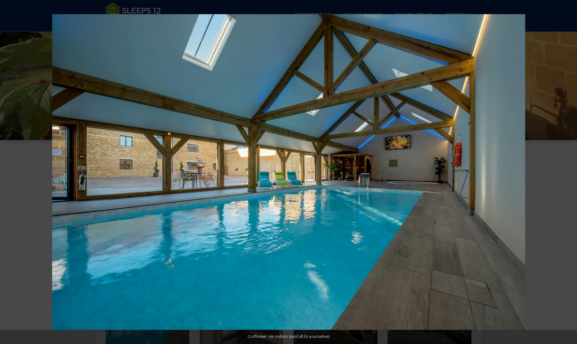
click at [570, 171] on button at bounding box center [566, 172] width 23 height 32
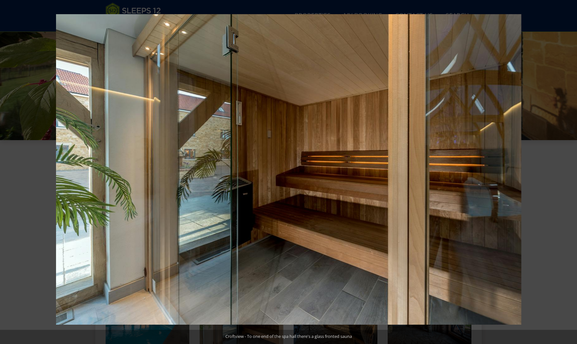
click at [570, 171] on button at bounding box center [566, 172] width 23 height 32
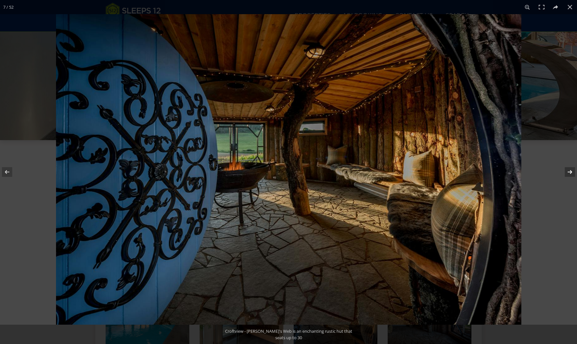
click at [570, 172] on button at bounding box center [566, 172] width 23 height 32
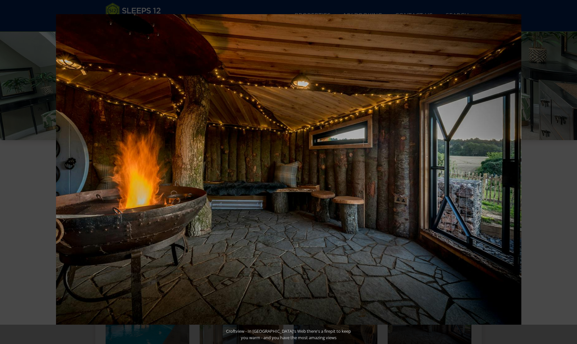
click at [570, 172] on button at bounding box center [566, 172] width 23 height 32
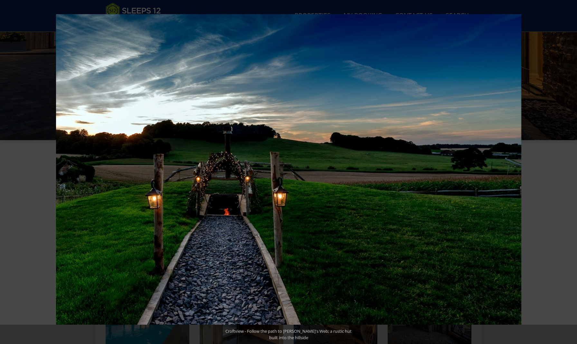
click at [570, 172] on button at bounding box center [566, 172] width 23 height 32
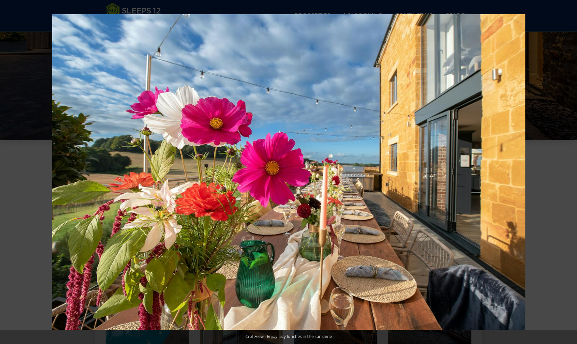
click at [570, 172] on button at bounding box center [566, 172] width 23 height 32
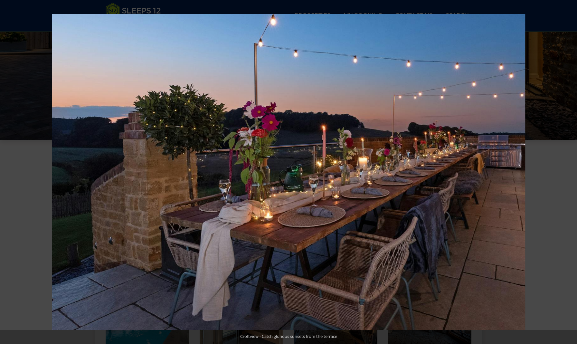
click at [570, 172] on button at bounding box center [566, 172] width 23 height 32
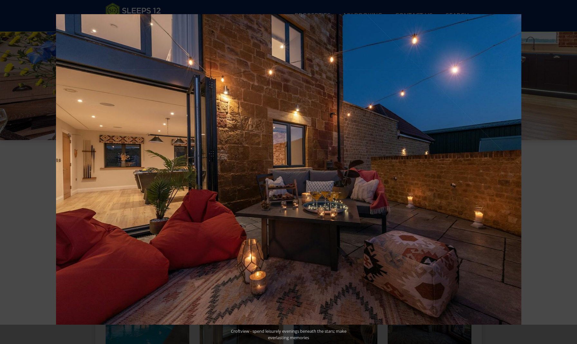
click at [570, 172] on button at bounding box center [566, 172] width 23 height 32
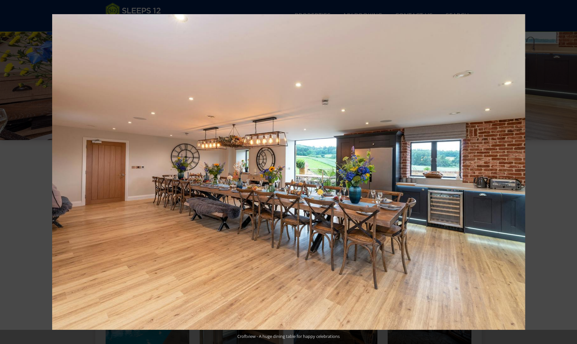
click at [570, 172] on button at bounding box center [566, 172] width 23 height 32
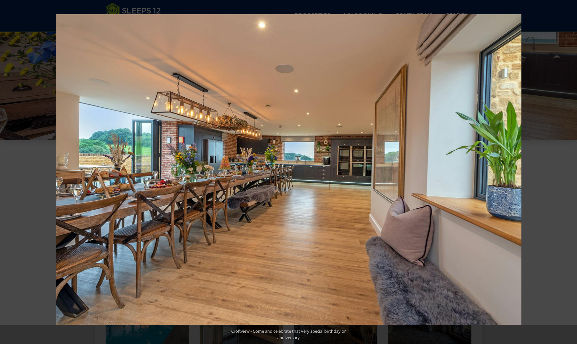
click at [570, 172] on button at bounding box center [566, 172] width 23 height 32
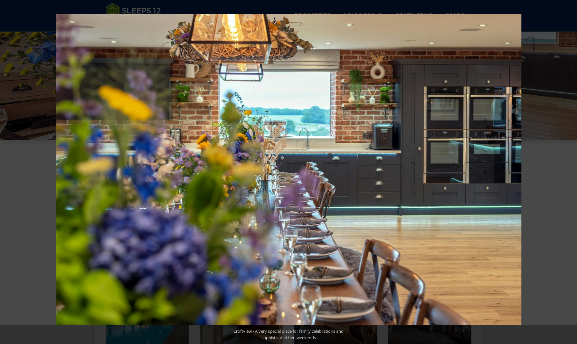
click at [570, 172] on button at bounding box center [566, 172] width 23 height 32
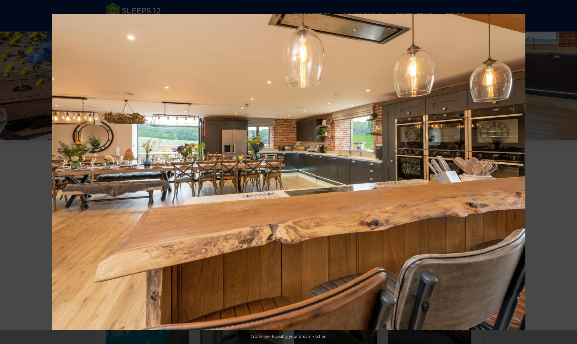
click at [570, 172] on button at bounding box center [566, 172] width 23 height 32
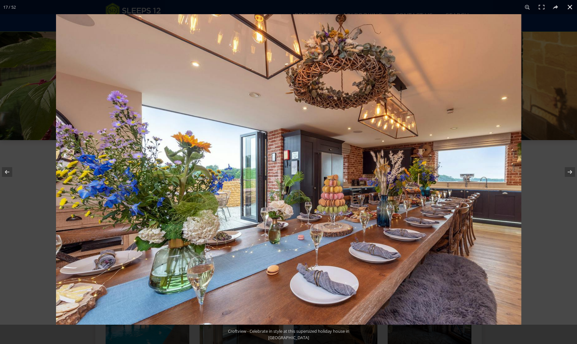
click at [570, 6] on button at bounding box center [570, 7] width 14 height 14
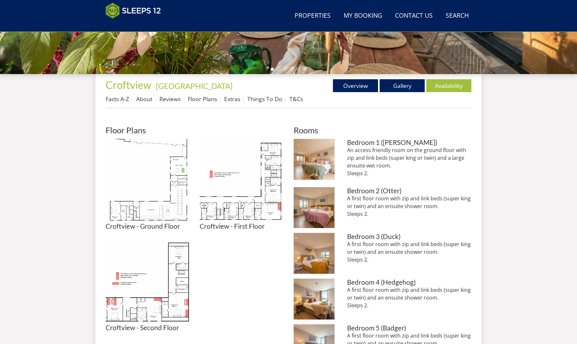
scroll to position [206, 0]
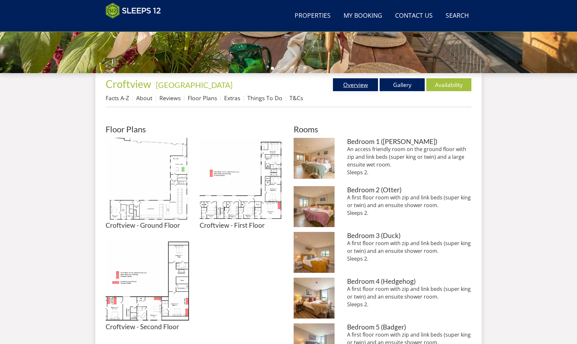
click at [362, 87] on link "Overview" at bounding box center [355, 84] width 45 height 13
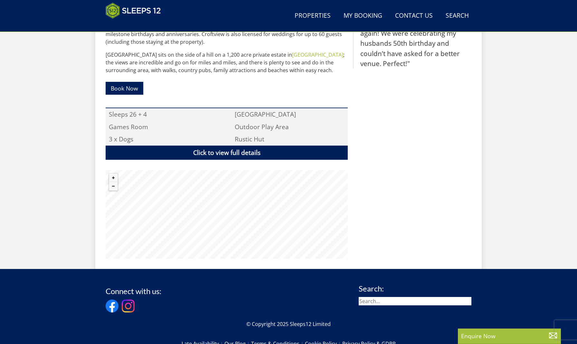
scroll to position [388, 0]
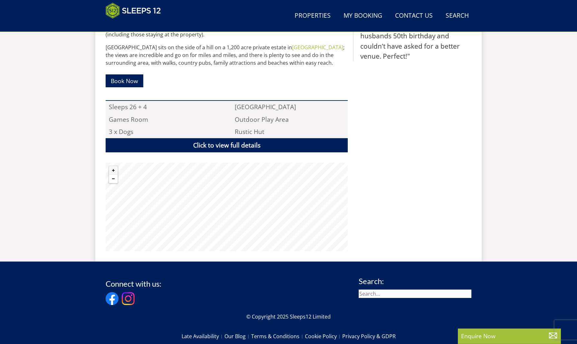
click at [112, 178] on button "Zoom out" at bounding box center [113, 179] width 8 height 8
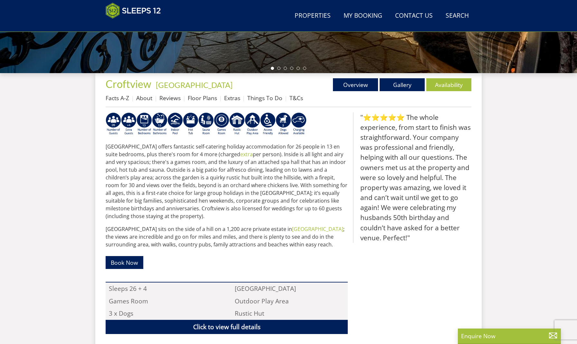
scroll to position [102, 0]
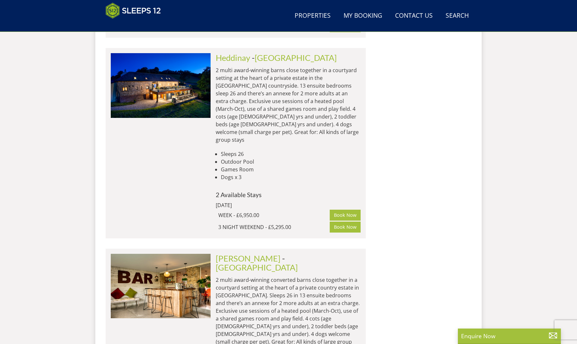
scroll to position [0, 500]
